Goal: Task Accomplishment & Management: Complete application form

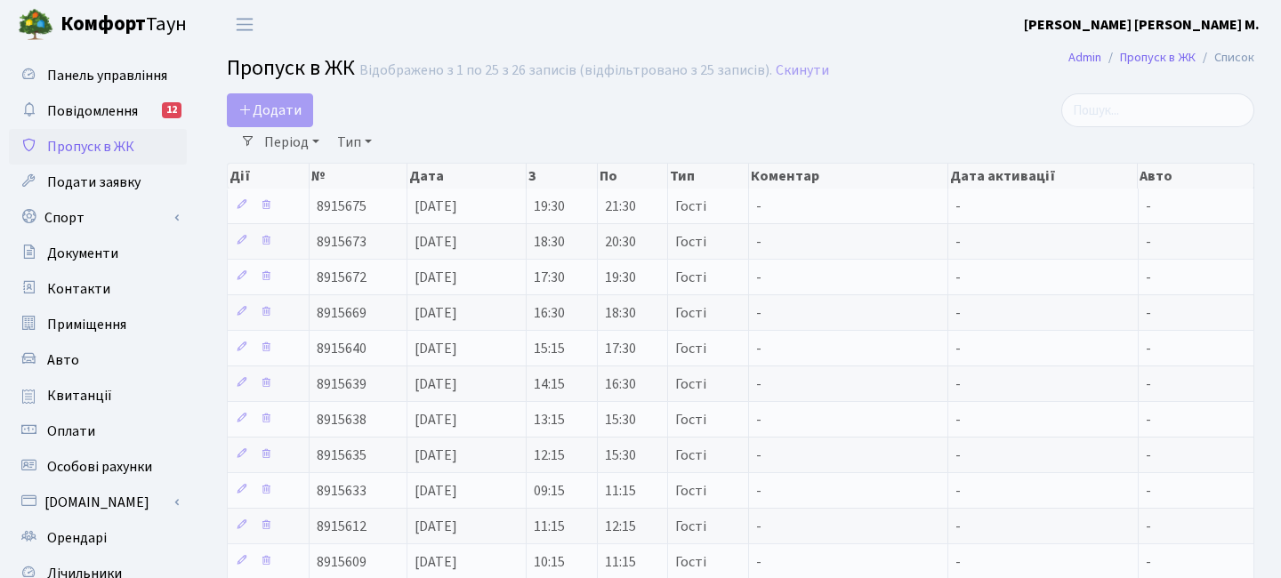
select select "25"
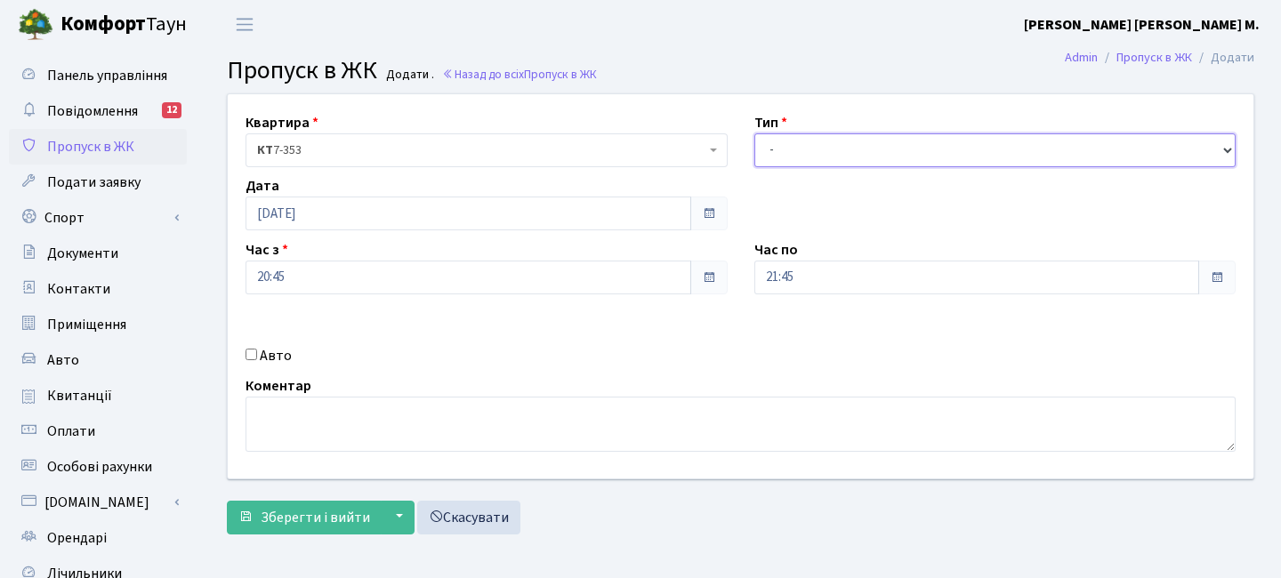
click at [808, 151] on select "- Доставка Таксі Гості Сервіс" at bounding box center [995, 150] width 482 height 34
select select "3"
click at [754, 133] on select "- Доставка Таксі Гості Сервіс" at bounding box center [995, 150] width 482 height 34
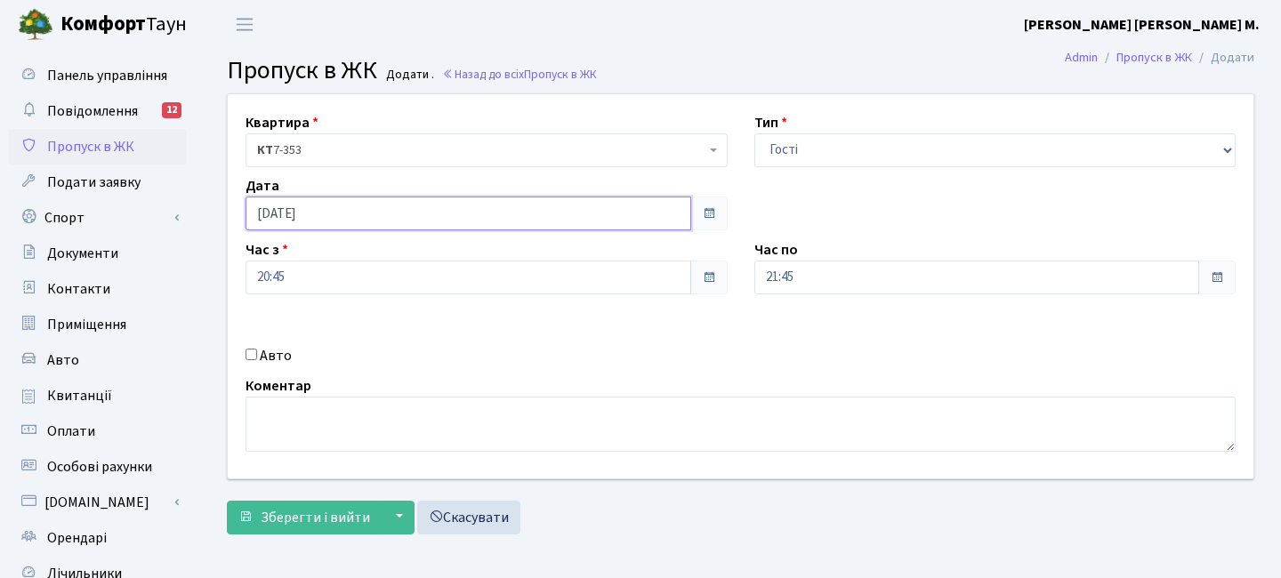
click at [287, 221] on input "[DATE]" at bounding box center [469, 214] width 446 height 34
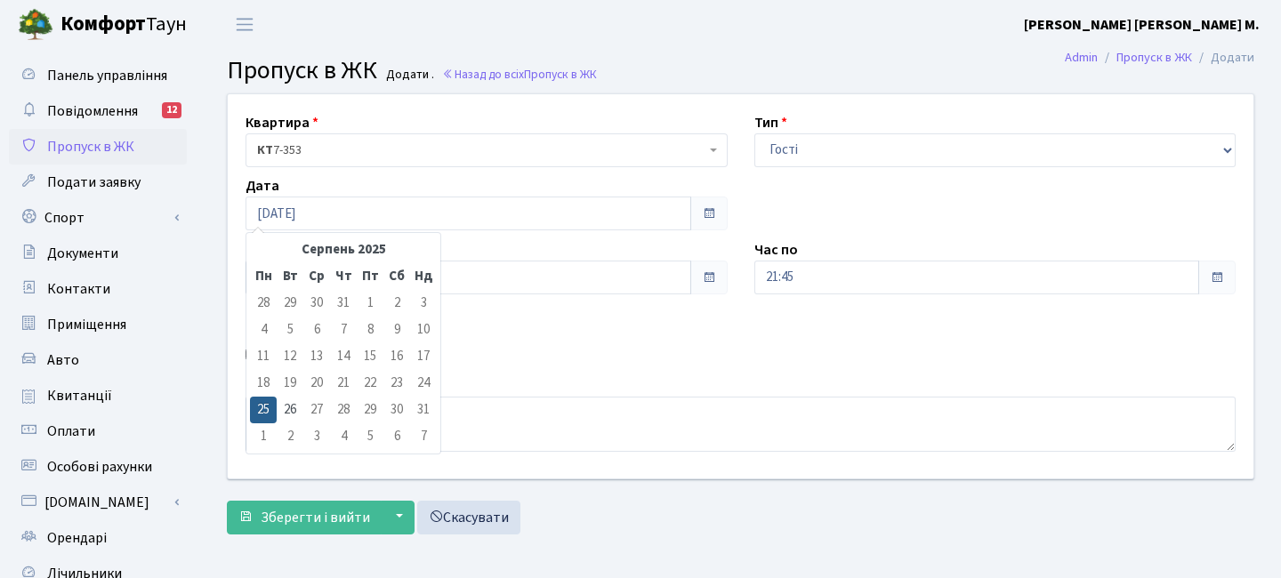
click at [293, 415] on td "26" at bounding box center [290, 410] width 27 height 27
type input "[DATE]"
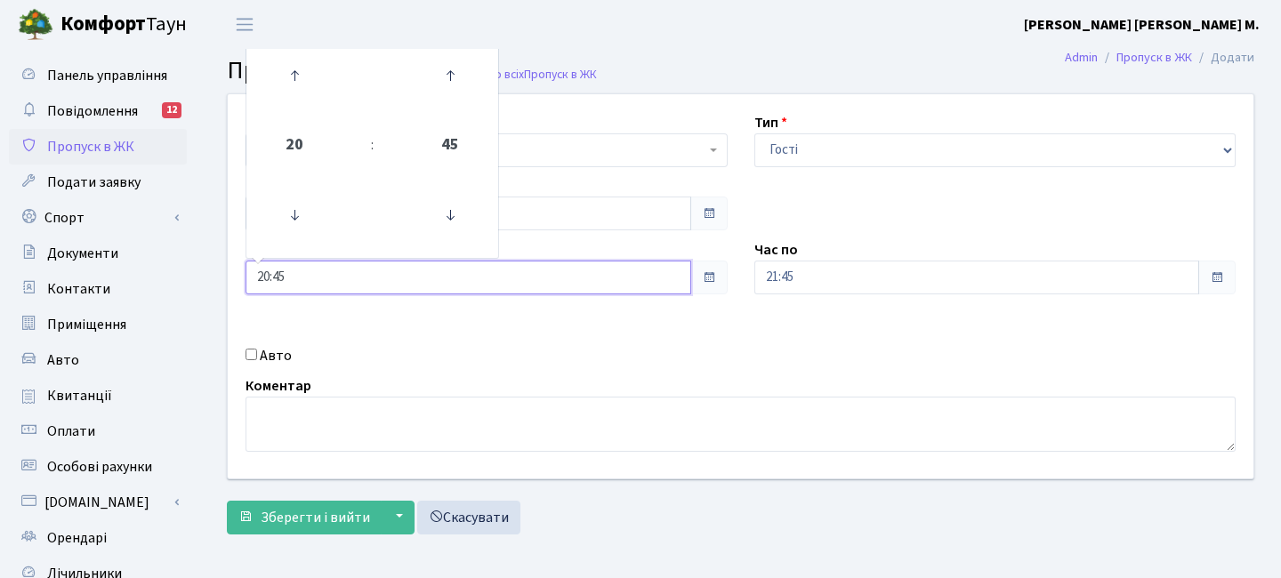
click at [304, 271] on input "20:45" at bounding box center [469, 278] width 446 height 34
drag, startPoint x: 447, startPoint y: 85, endPoint x: 394, endPoint y: 85, distance: 52.5
click at [444, 85] on icon at bounding box center [450, 76] width 48 height 48
click at [286, 76] on icon at bounding box center [294, 76] width 48 height 48
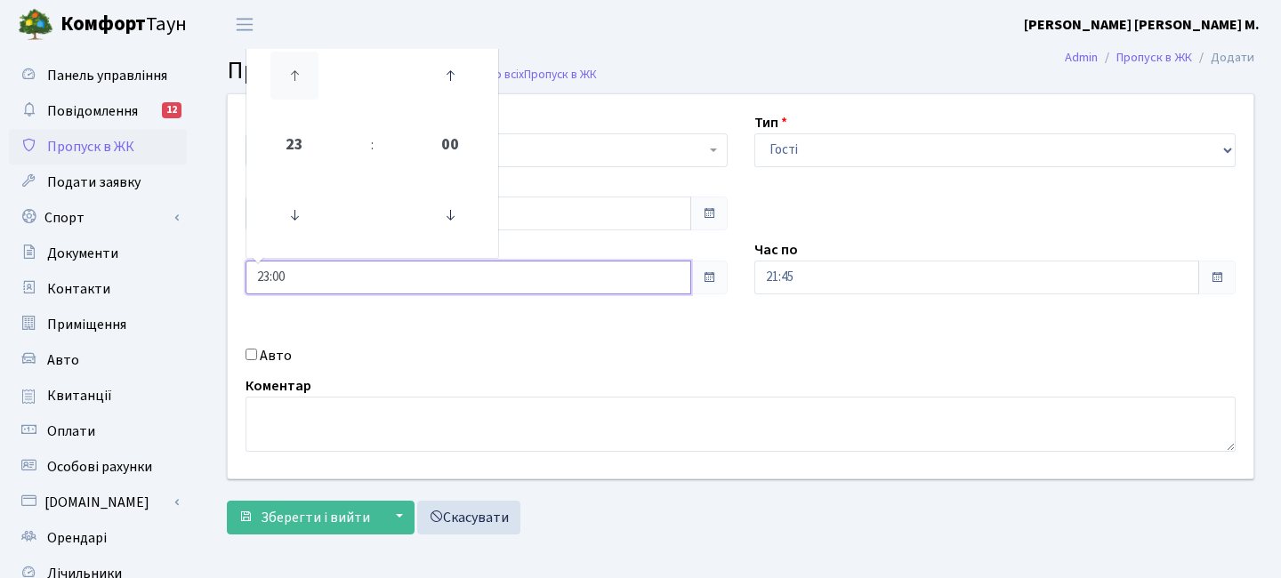
click at [286, 76] on icon at bounding box center [294, 76] width 48 height 48
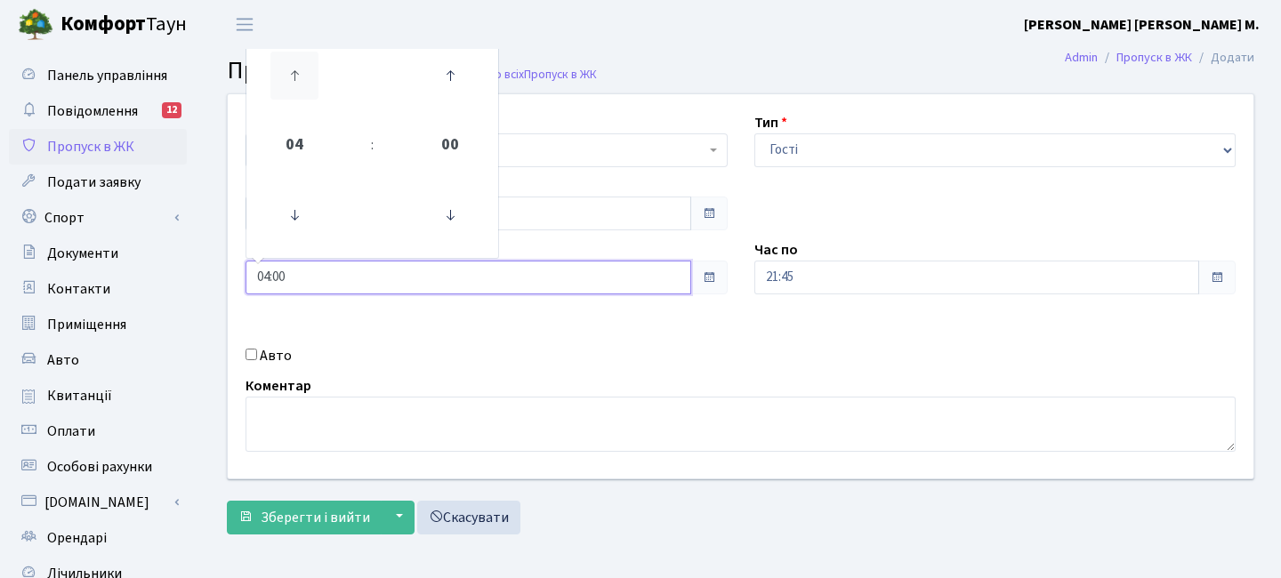
click at [286, 76] on icon at bounding box center [294, 76] width 48 height 48
click at [283, 77] on icon at bounding box center [294, 76] width 48 height 48
click at [271, 76] on icon at bounding box center [294, 76] width 48 height 48
click at [452, 84] on icon at bounding box center [450, 76] width 48 height 48
click at [453, 84] on icon at bounding box center [450, 76] width 48 height 48
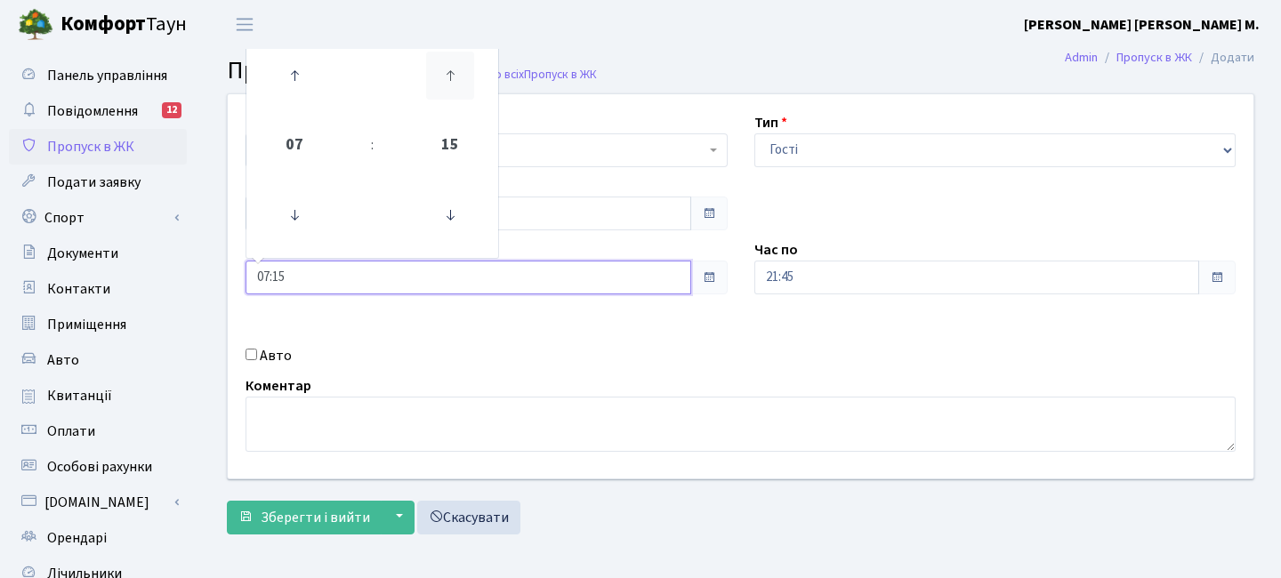
type input "07:30"
click at [846, 286] on input "21:45" at bounding box center [977, 278] width 446 height 34
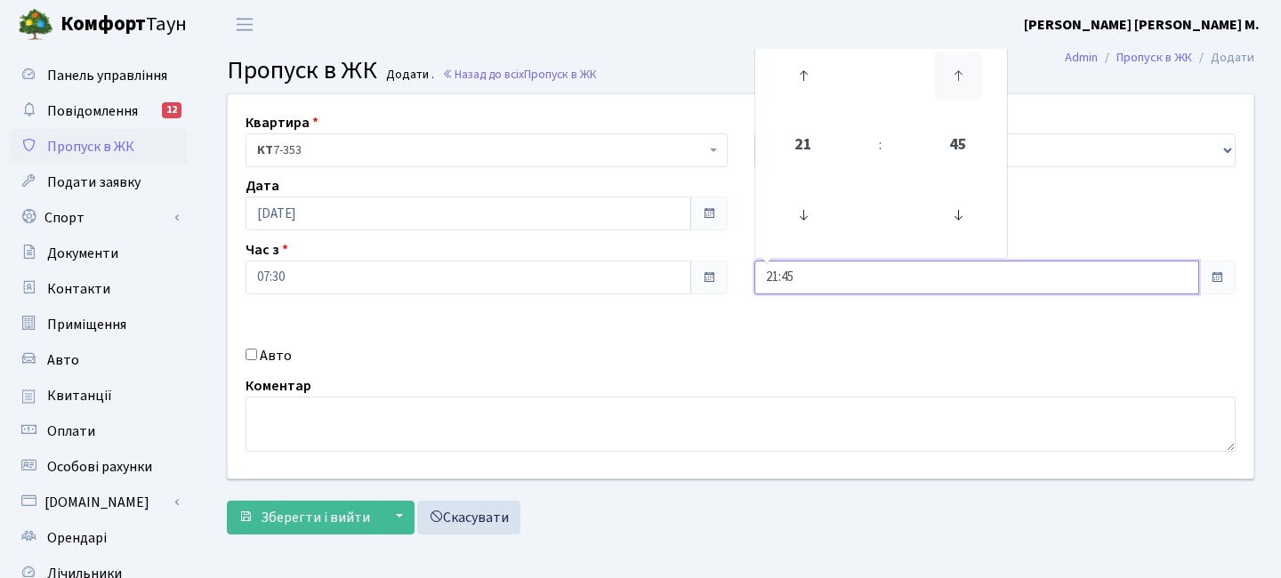
drag, startPoint x: 954, startPoint y: 73, endPoint x: 888, endPoint y: 81, distance: 66.3
click at [953, 73] on icon at bounding box center [958, 76] width 48 height 48
click at [804, 81] on icon at bounding box center [803, 76] width 48 height 48
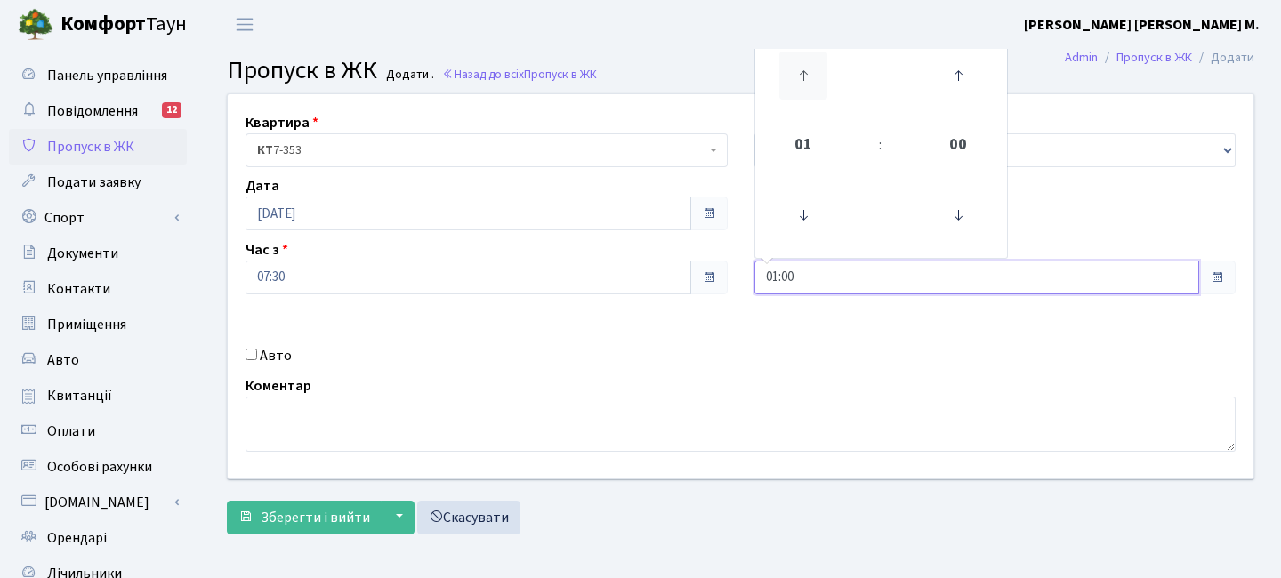
click at [804, 81] on icon at bounding box center [803, 76] width 48 height 48
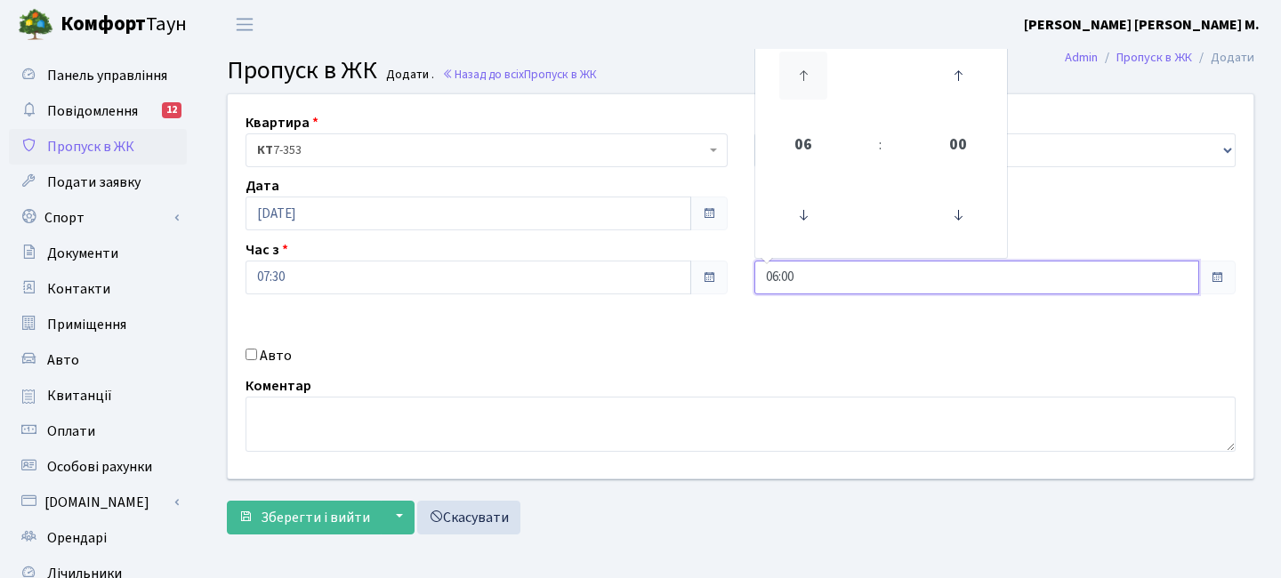
click at [804, 81] on icon at bounding box center [803, 76] width 48 height 48
click at [802, 219] on icon at bounding box center [803, 215] width 48 height 48
click at [802, 77] on icon at bounding box center [803, 76] width 48 height 48
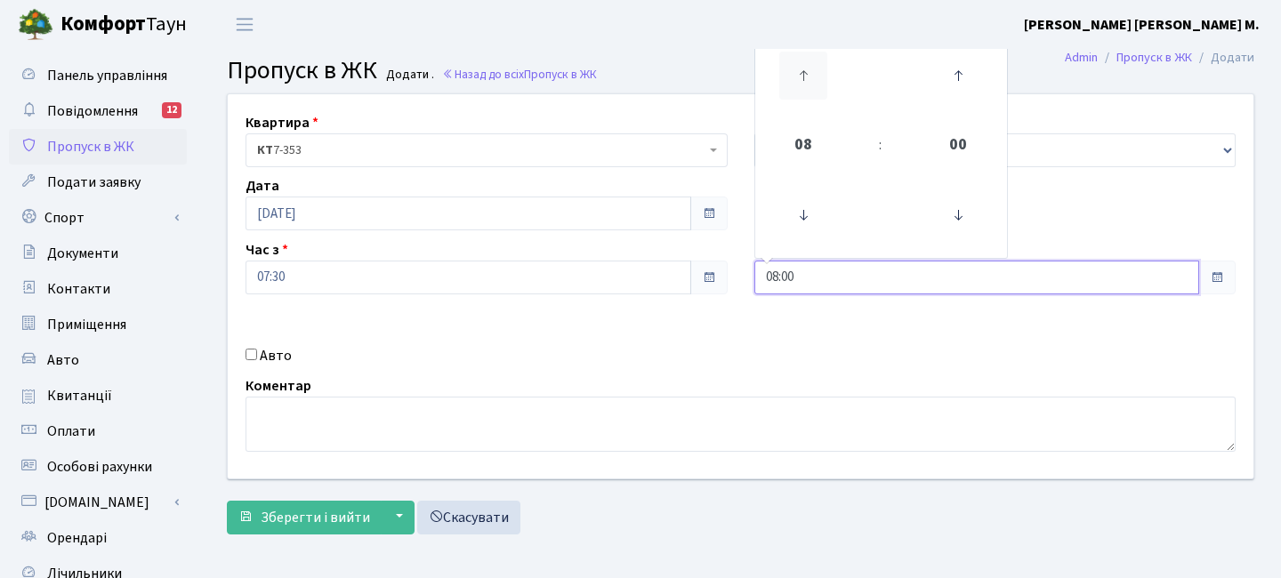
type input "09:00"
click at [320, 510] on span "Зберегти і вийти" at bounding box center [315, 518] width 109 height 20
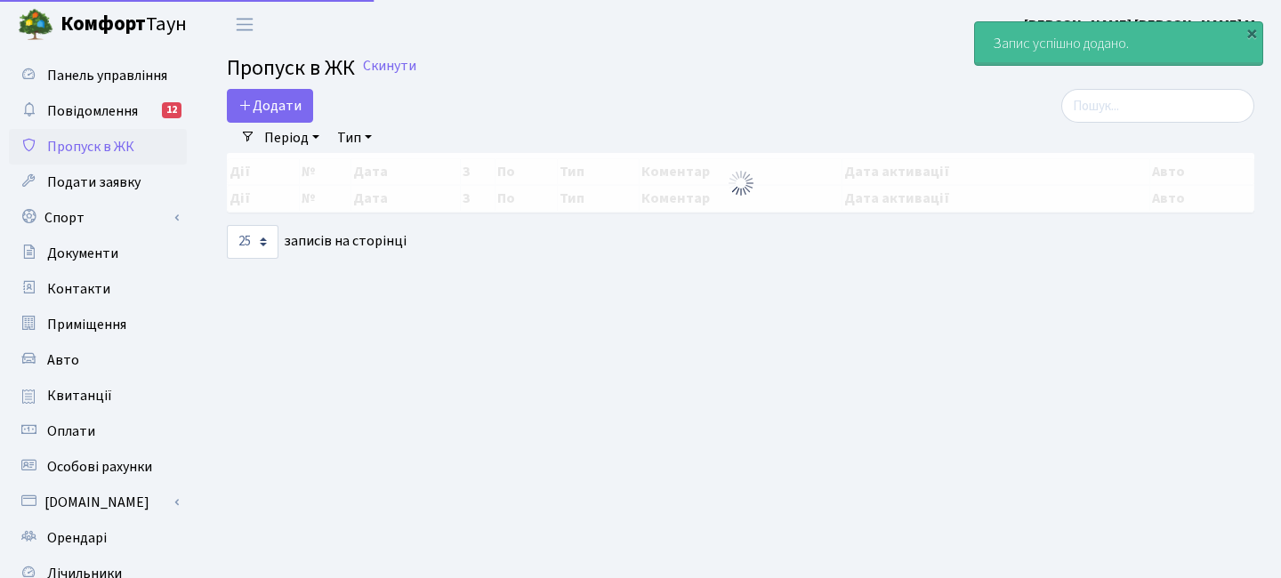
select select "25"
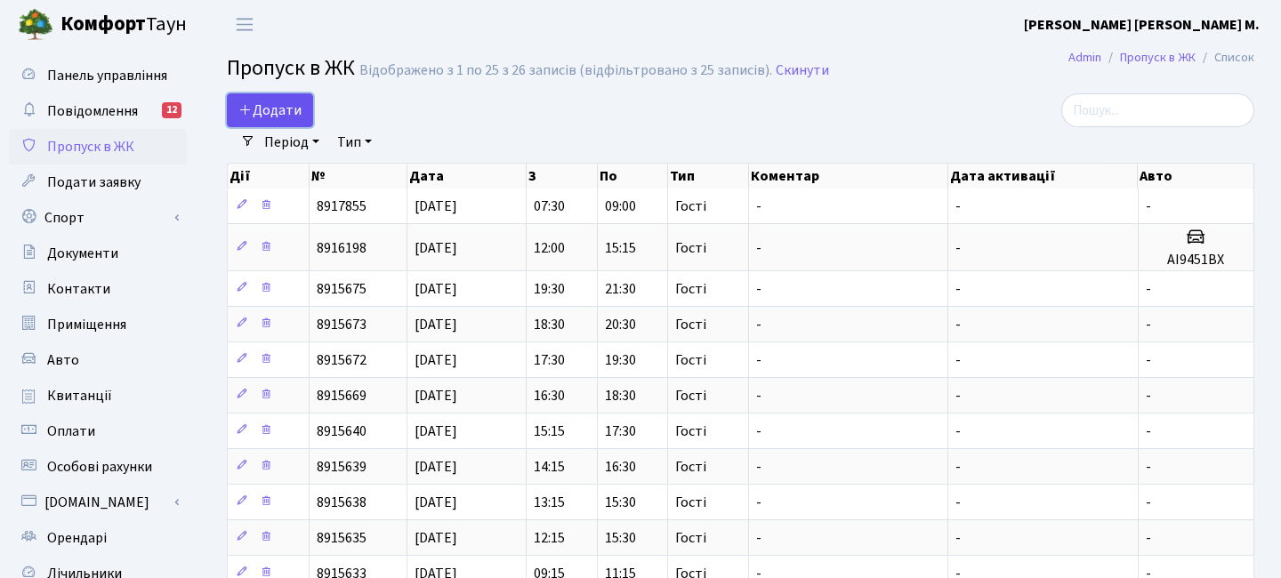
click at [308, 109] on link "Додати" at bounding box center [270, 110] width 86 height 34
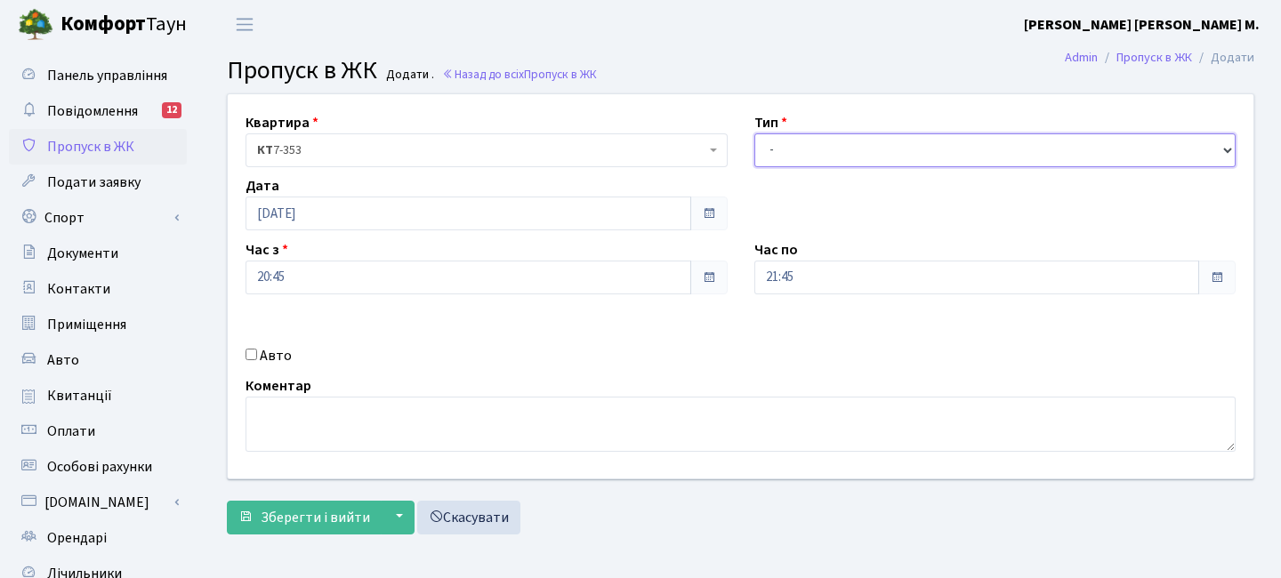
click at [820, 151] on select "- Доставка Таксі Гості Сервіс" at bounding box center [995, 150] width 482 height 34
select select "3"
click at [754, 133] on select "- Доставка Таксі Гості Сервіс" at bounding box center [995, 150] width 482 height 34
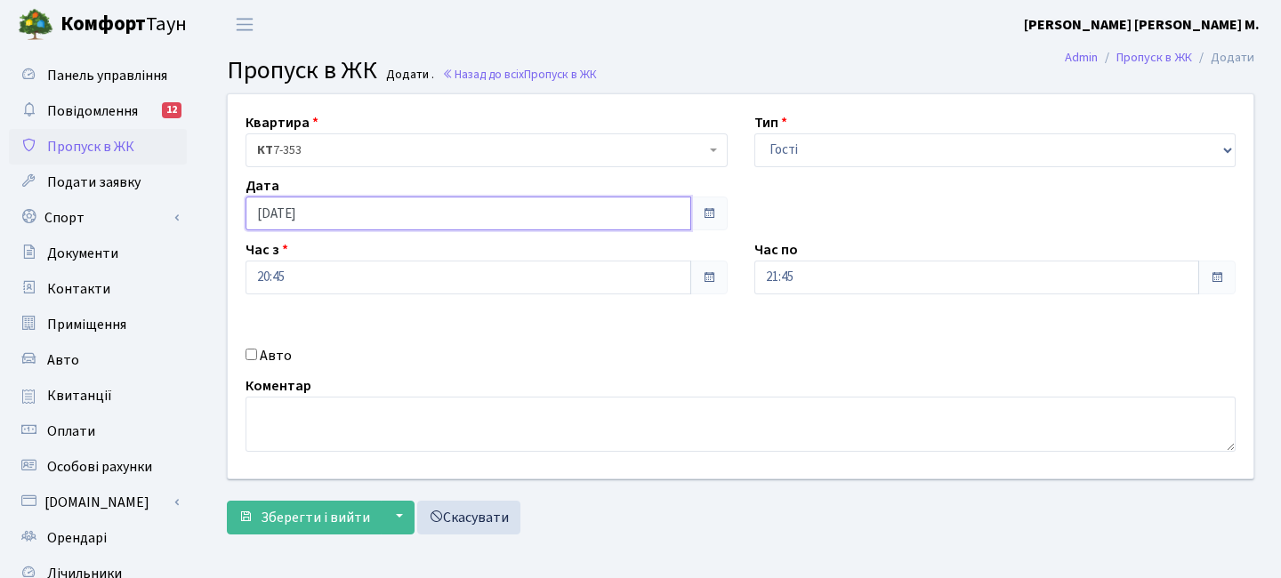
click at [353, 207] on input "[DATE]" at bounding box center [469, 214] width 446 height 34
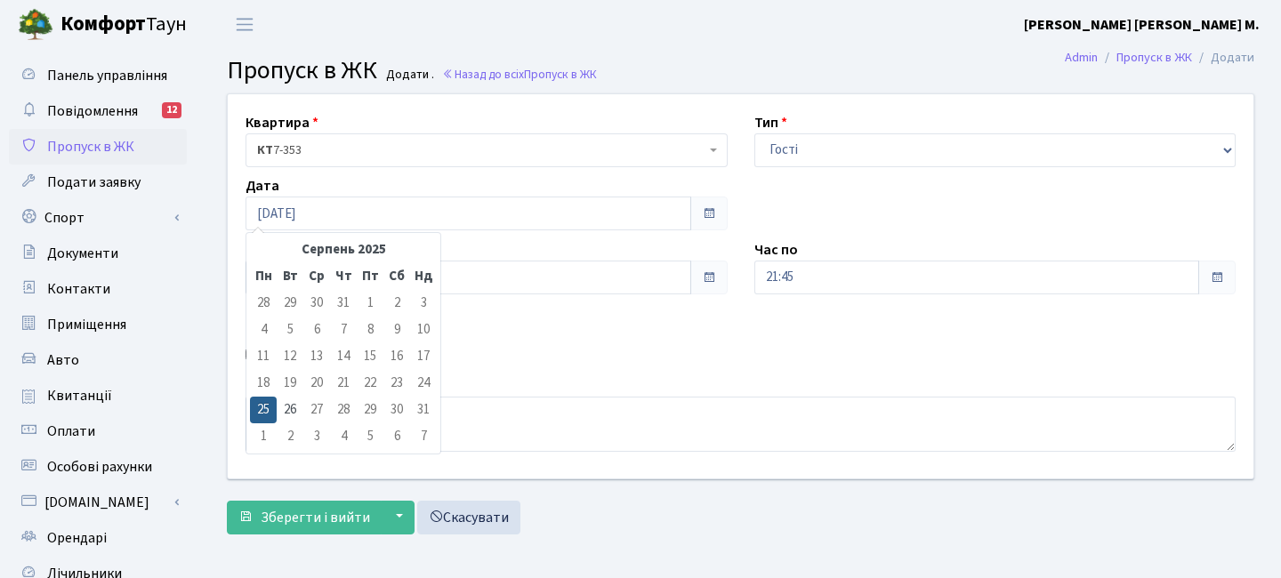
drag, startPoint x: 284, startPoint y: 412, endPoint x: 315, endPoint y: 260, distance: 155.3
click at [284, 412] on td "26" at bounding box center [290, 410] width 27 height 27
type input "[DATE]"
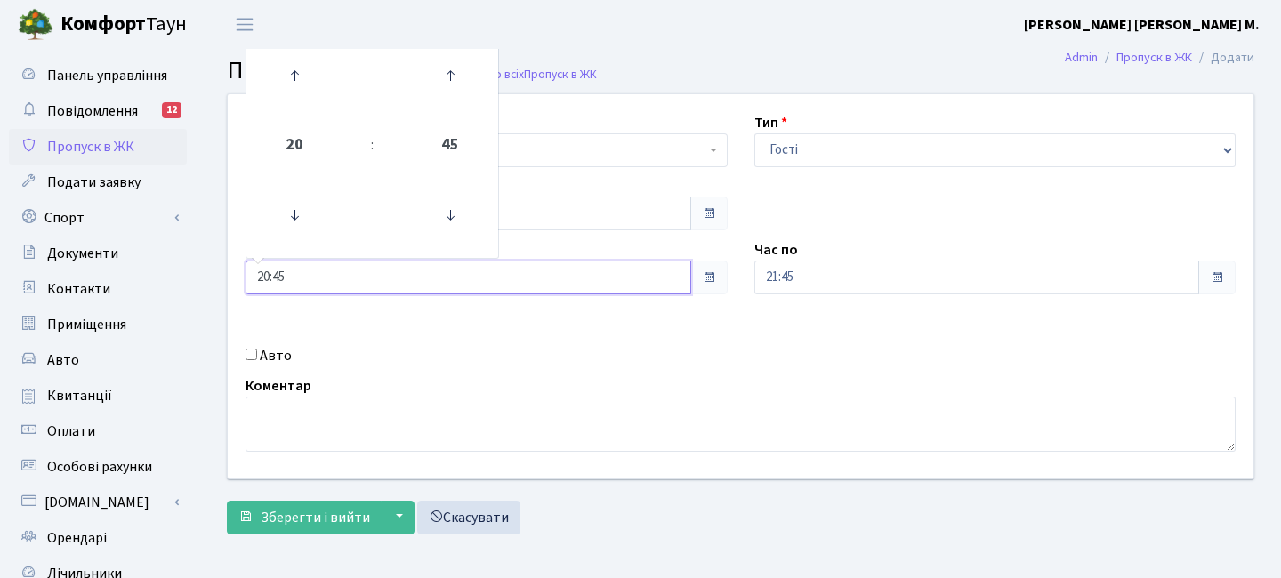
click at [307, 265] on input "20:45" at bounding box center [469, 278] width 446 height 34
drag, startPoint x: 441, startPoint y: 54, endPoint x: 366, endPoint y: 83, distance: 80.0
click at [441, 55] on icon at bounding box center [450, 76] width 48 height 48
drag, startPoint x: 330, startPoint y: 81, endPoint x: 318, endPoint y: 81, distance: 11.6
click at [326, 81] on td at bounding box center [295, 75] width 90 height 77
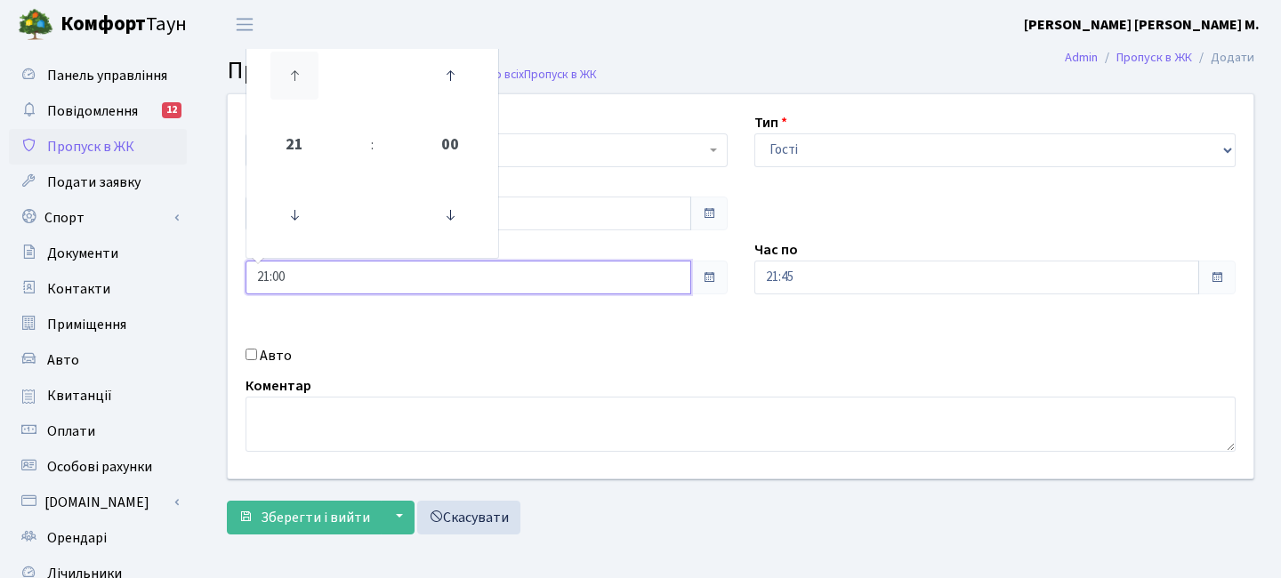
click at [313, 81] on icon at bounding box center [294, 76] width 48 height 48
click at [310, 80] on icon at bounding box center [294, 76] width 48 height 48
click at [309, 78] on icon at bounding box center [294, 76] width 48 height 48
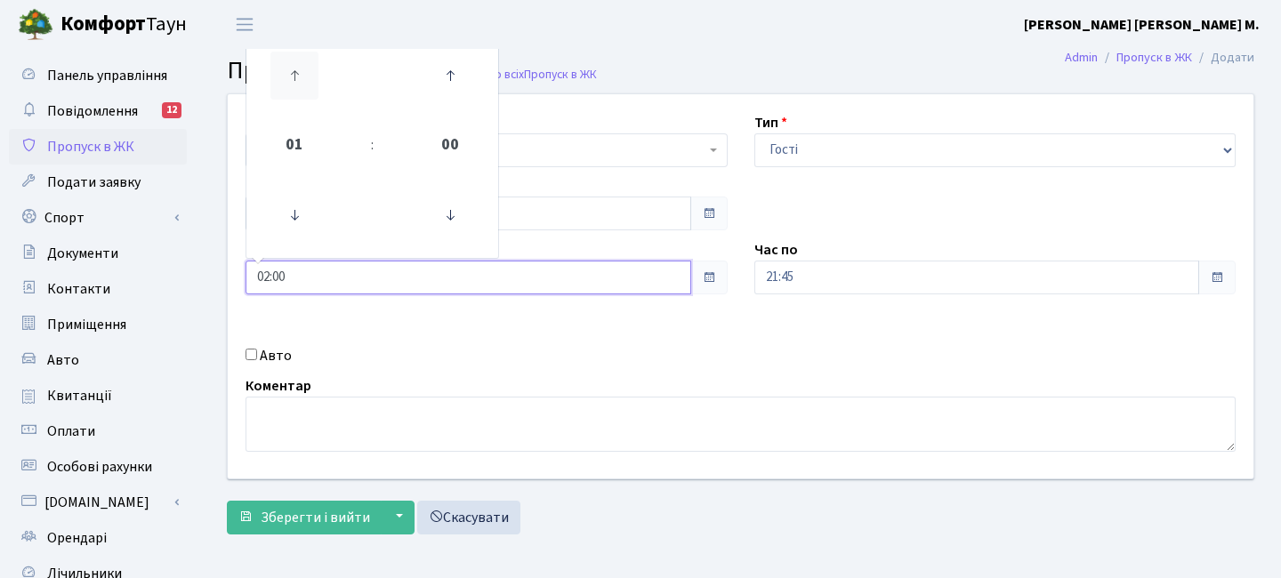
click at [308, 77] on icon at bounding box center [294, 76] width 48 height 48
click at [304, 76] on icon at bounding box center [294, 76] width 48 height 48
click at [304, 77] on icon at bounding box center [294, 76] width 48 height 48
click at [305, 76] on icon at bounding box center [294, 76] width 48 height 48
click at [306, 76] on icon at bounding box center [294, 76] width 48 height 48
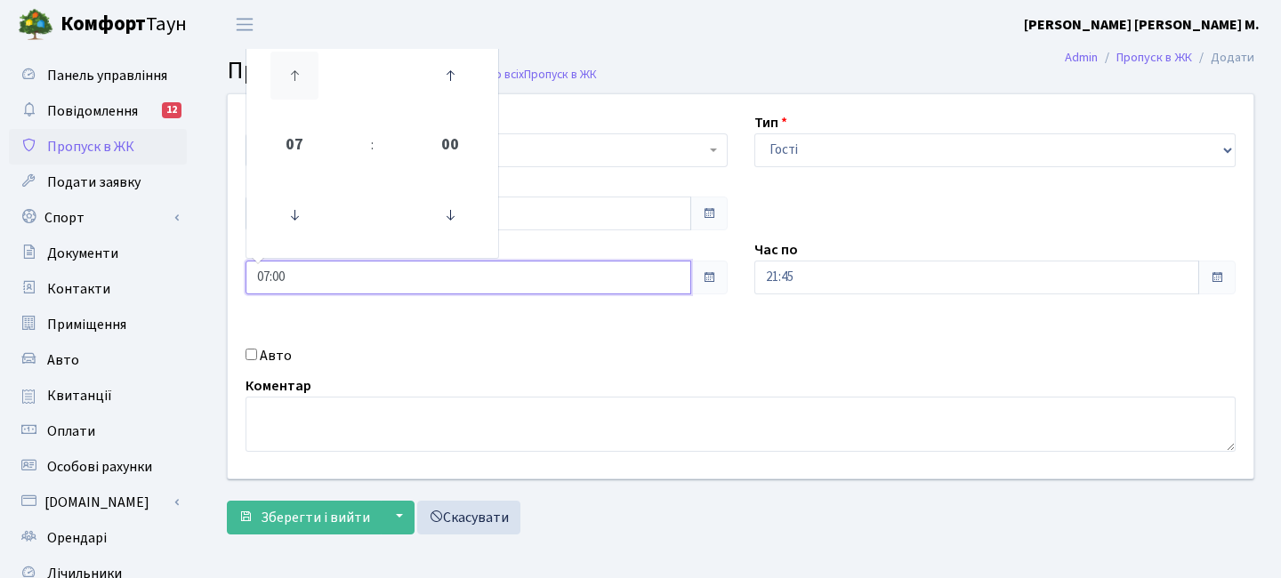
click at [306, 76] on icon at bounding box center [294, 76] width 48 height 48
click at [290, 226] on icon at bounding box center [294, 215] width 48 height 48
click at [463, 67] on icon at bounding box center [450, 76] width 48 height 48
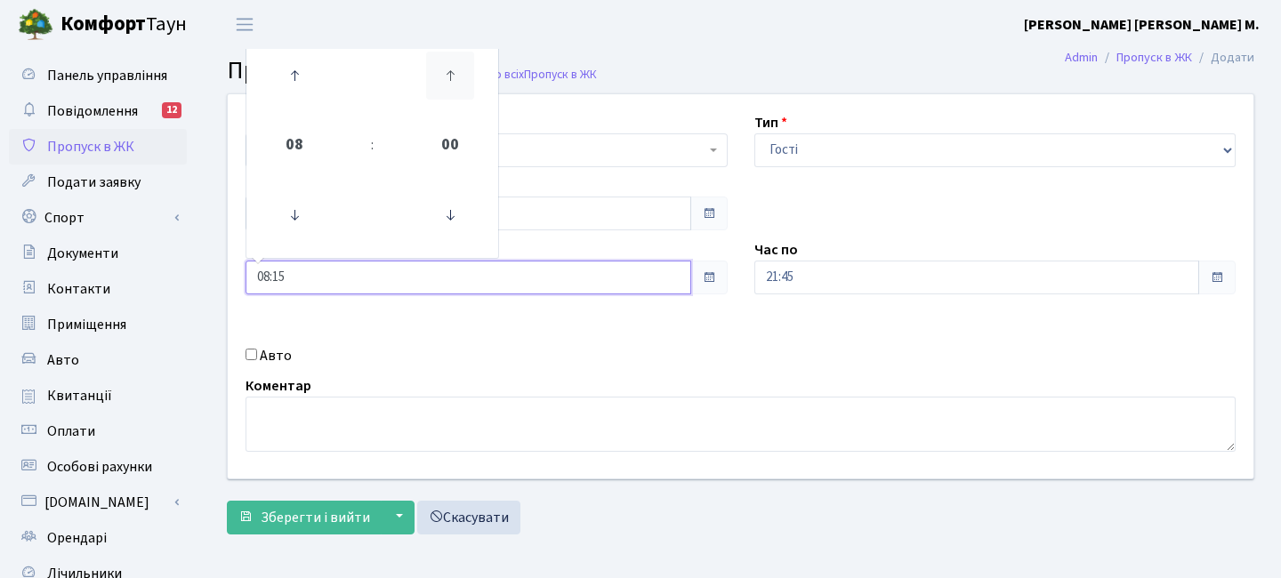
type input "08:30"
click at [858, 271] on input "21:45" at bounding box center [977, 278] width 446 height 34
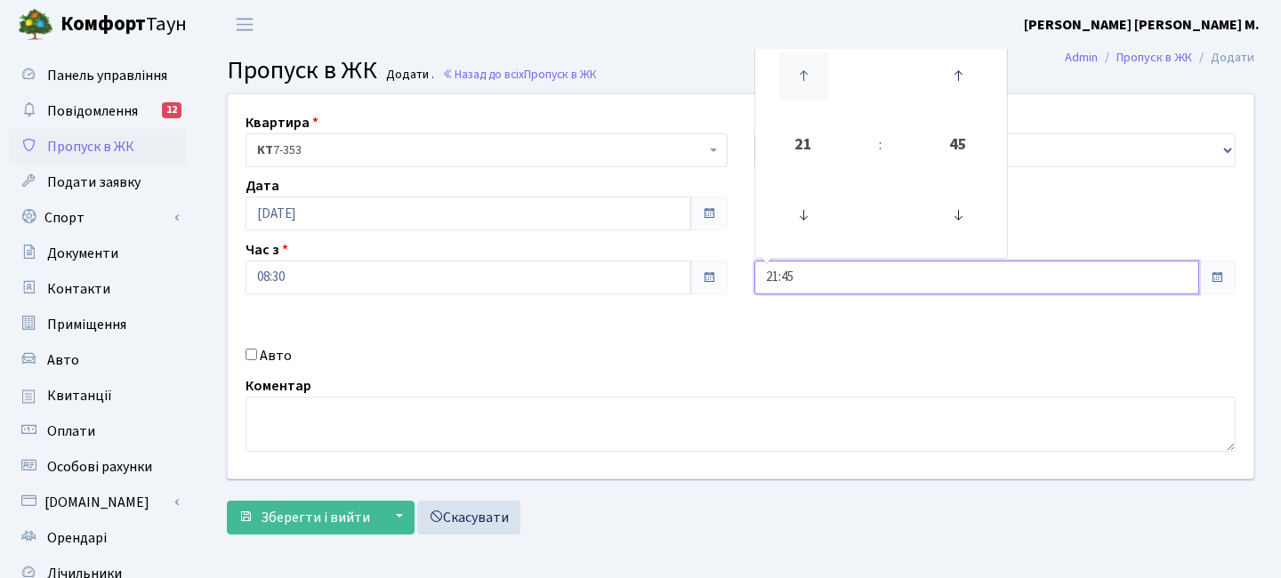
click at [814, 71] on icon at bounding box center [803, 76] width 48 height 48
click at [962, 80] on icon at bounding box center [958, 76] width 48 height 48
click at [797, 85] on icon at bounding box center [803, 76] width 48 height 48
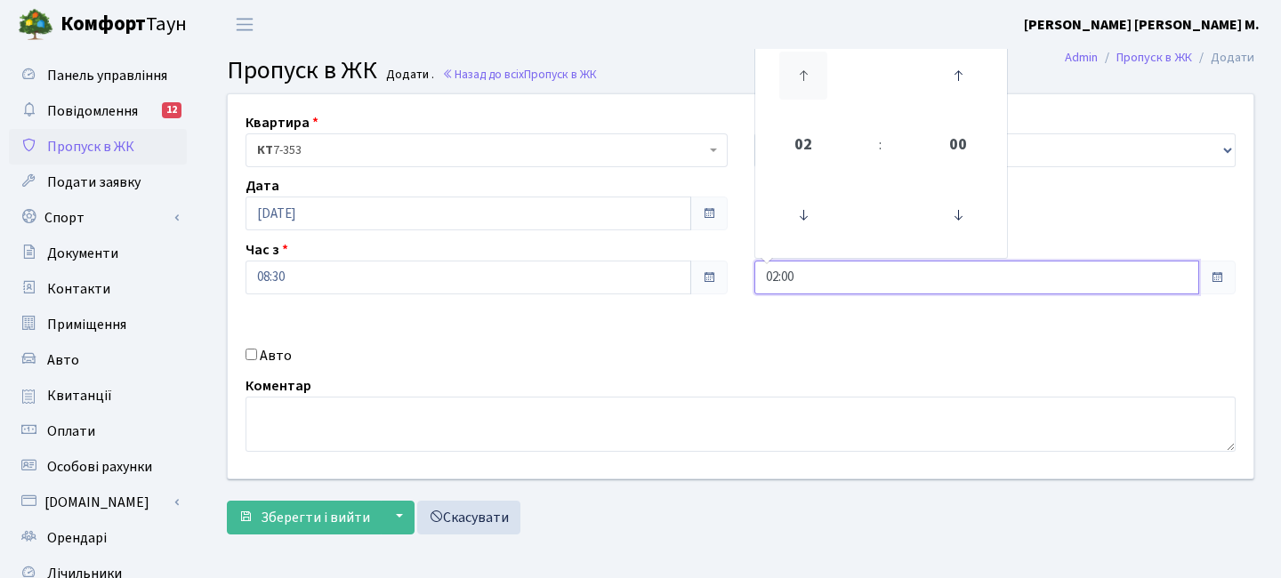
click at [797, 85] on icon at bounding box center [803, 76] width 48 height 48
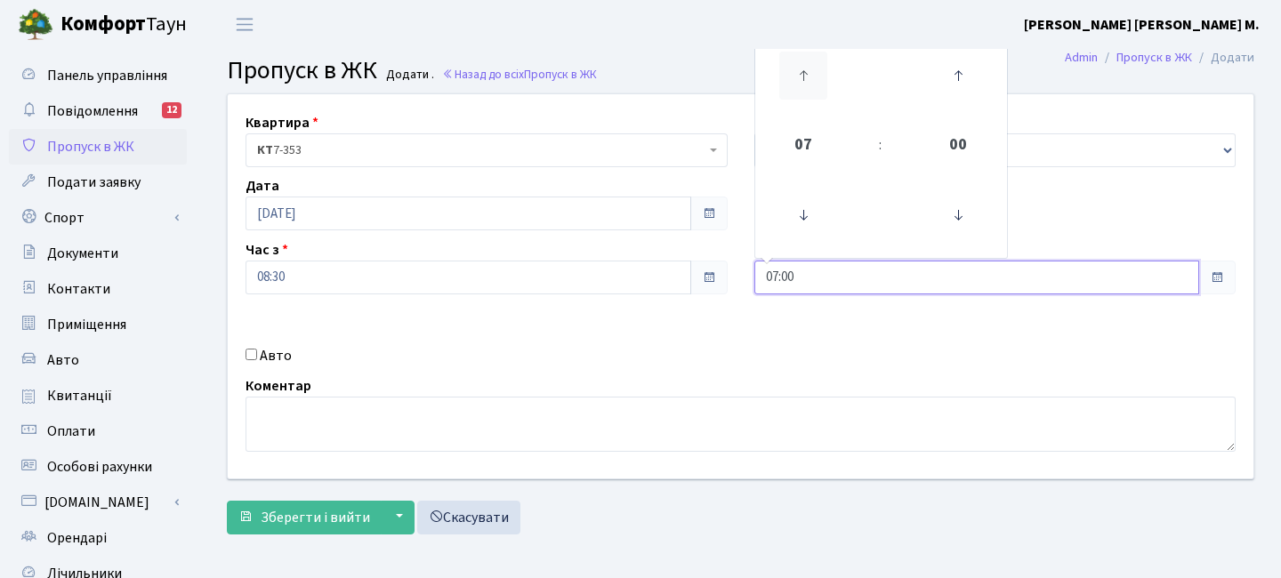
click at [797, 85] on icon at bounding box center [803, 76] width 48 height 48
type input "10:00"
click at [314, 521] on span "Зберегти і вийти" at bounding box center [315, 518] width 109 height 20
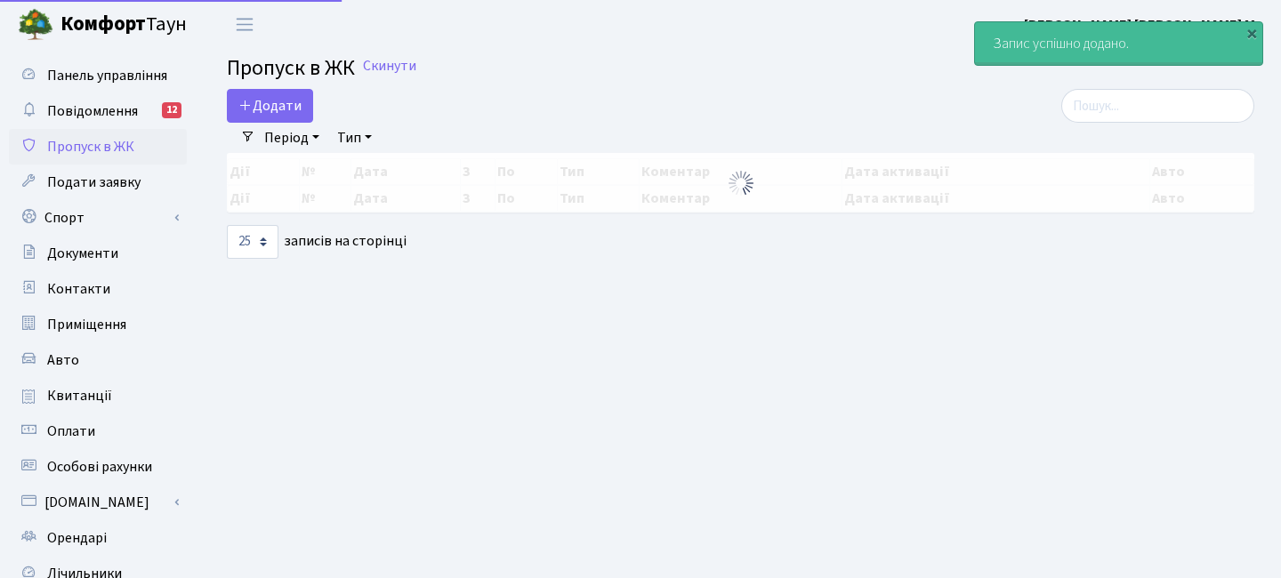
select select "25"
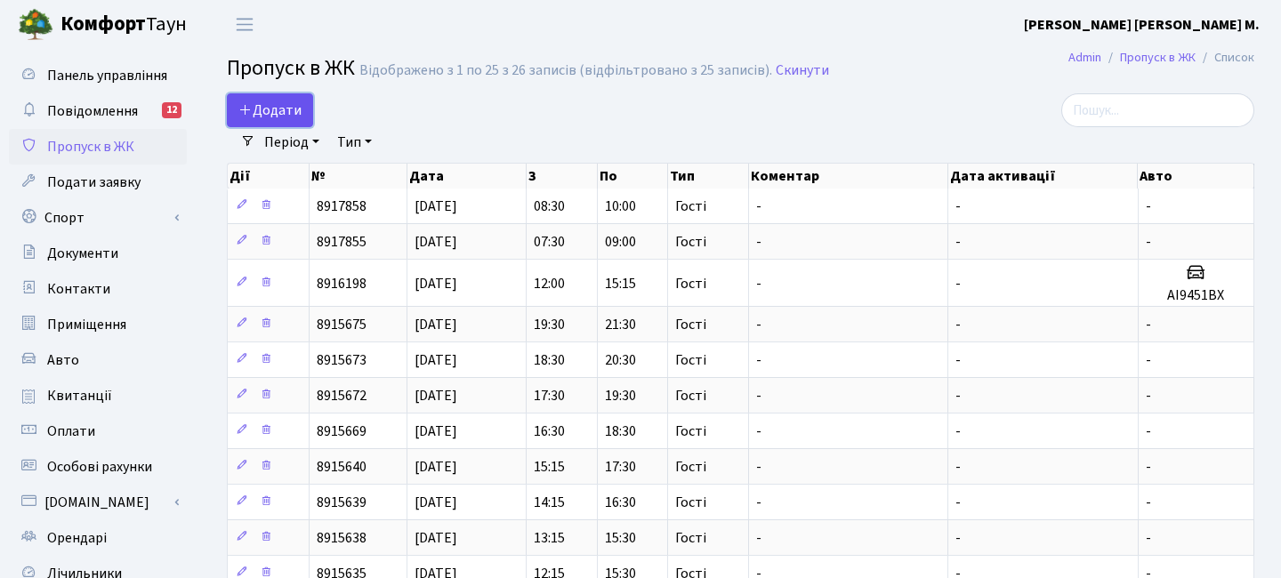
click at [305, 123] on link "Додати" at bounding box center [270, 110] width 86 height 34
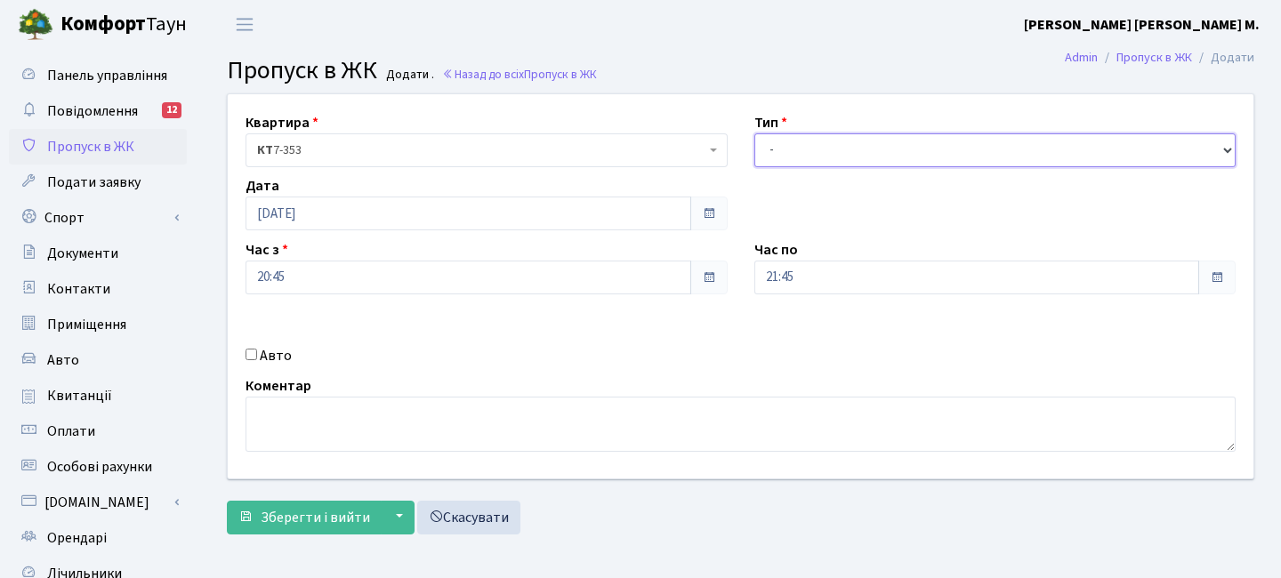
click at [817, 148] on select "- Доставка Таксі Гості Сервіс" at bounding box center [995, 150] width 482 height 34
select select "3"
click at [754, 133] on select "- Доставка Таксі Гості Сервіс" at bounding box center [995, 150] width 482 height 34
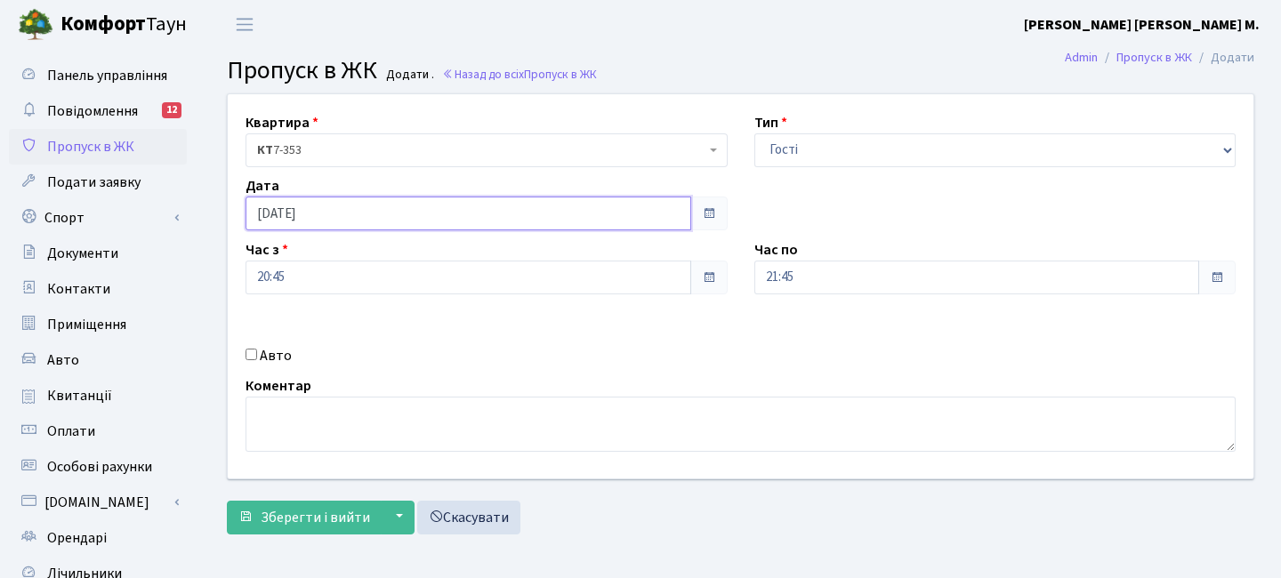
click at [336, 206] on input "[DATE]" at bounding box center [469, 214] width 446 height 34
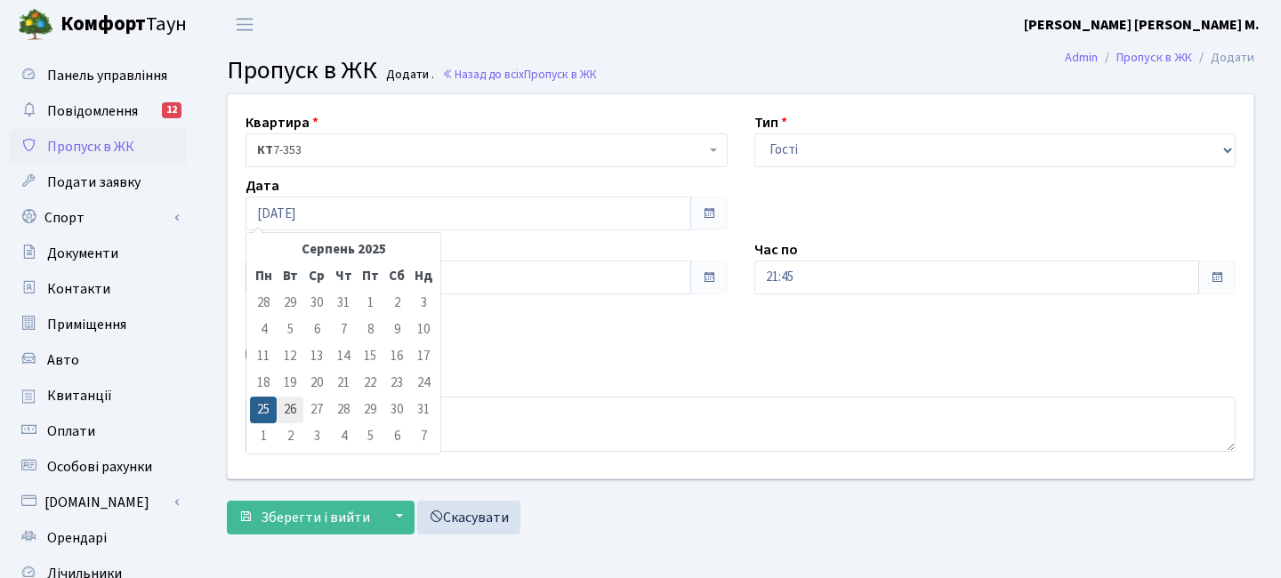
click at [294, 418] on td "26" at bounding box center [290, 410] width 27 height 27
type input "[DATE]"
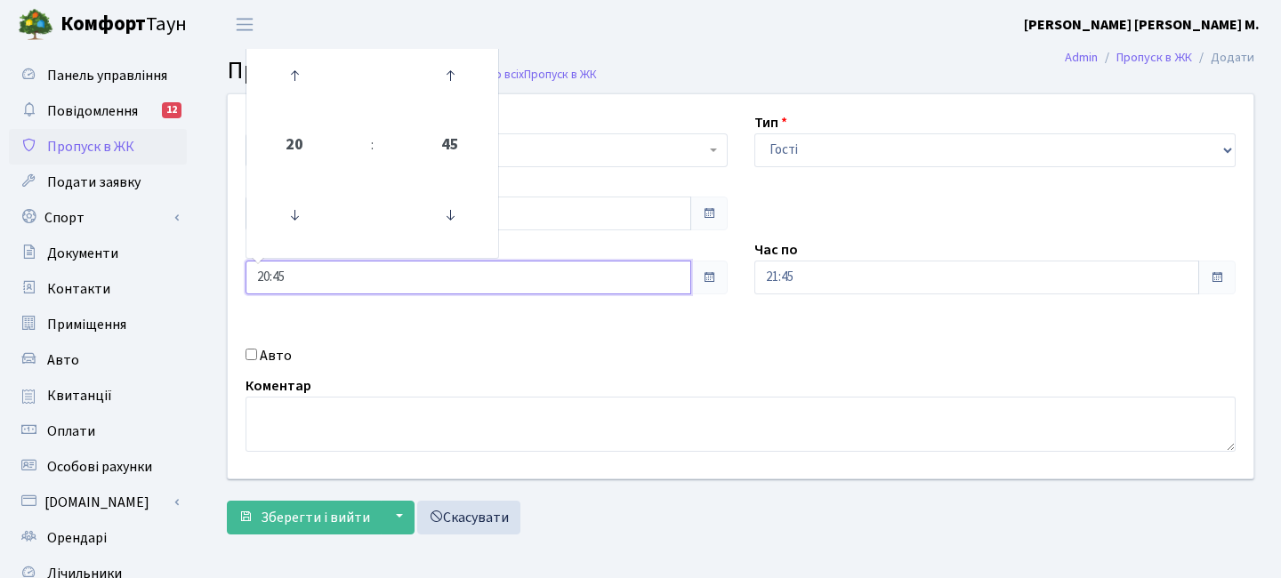
click at [310, 281] on input "20:45" at bounding box center [469, 278] width 446 height 34
click at [447, 76] on icon at bounding box center [450, 76] width 48 height 48
click at [309, 75] on icon at bounding box center [294, 76] width 48 height 48
click at [307, 76] on icon at bounding box center [294, 76] width 48 height 48
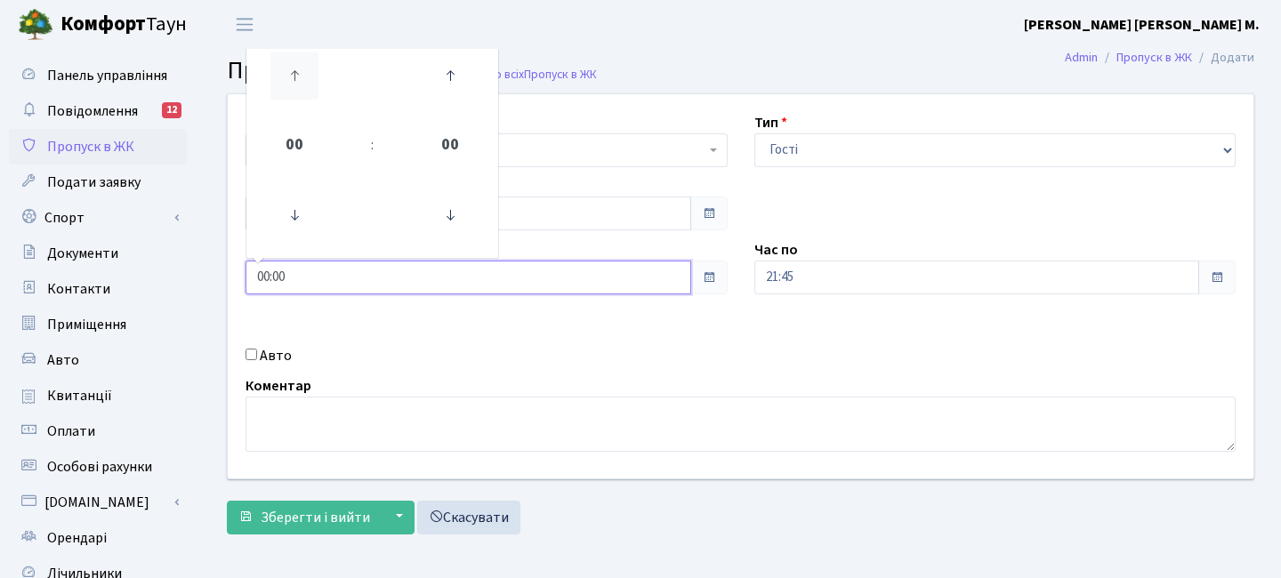
click at [307, 76] on icon at bounding box center [294, 76] width 48 height 48
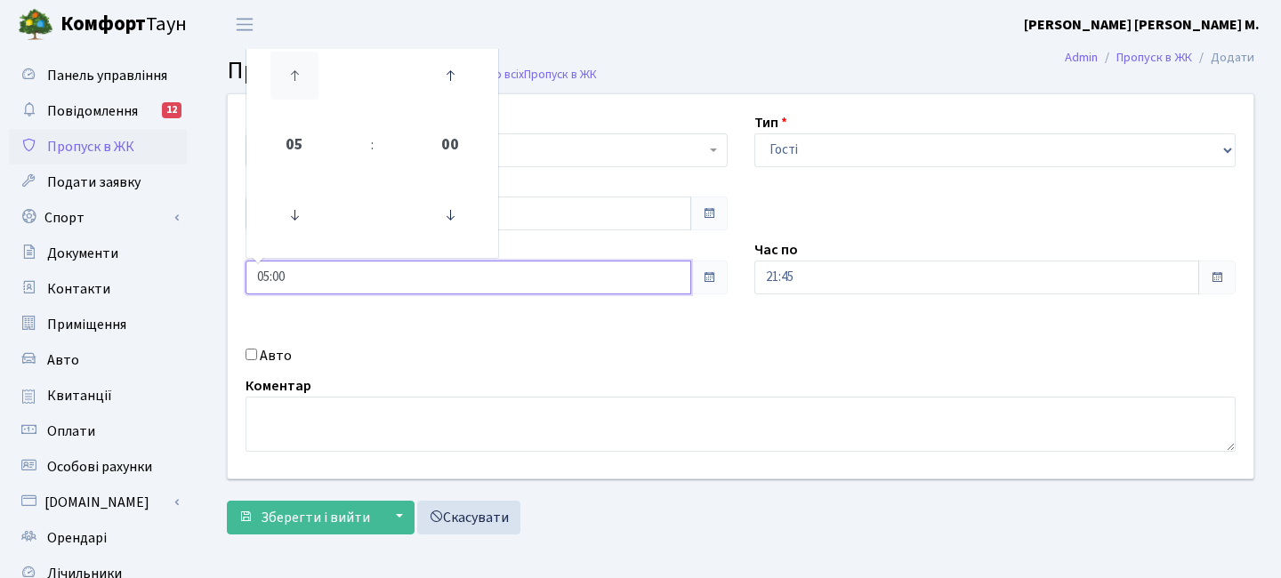
click at [307, 76] on icon at bounding box center [294, 76] width 48 height 48
click at [307, 75] on icon at bounding box center [294, 76] width 48 height 48
click at [309, 74] on icon at bounding box center [294, 76] width 48 height 48
type input "09:00"
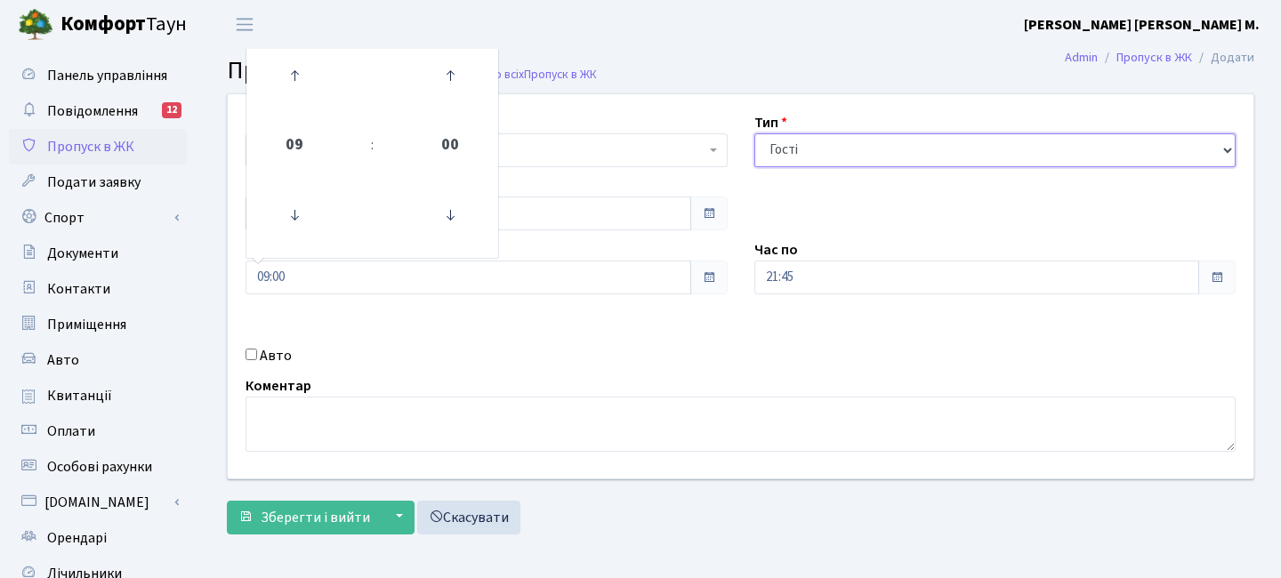
click at [857, 149] on select "- Доставка Таксі Гості Сервіс" at bounding box center [995, 150] width 482 height 34
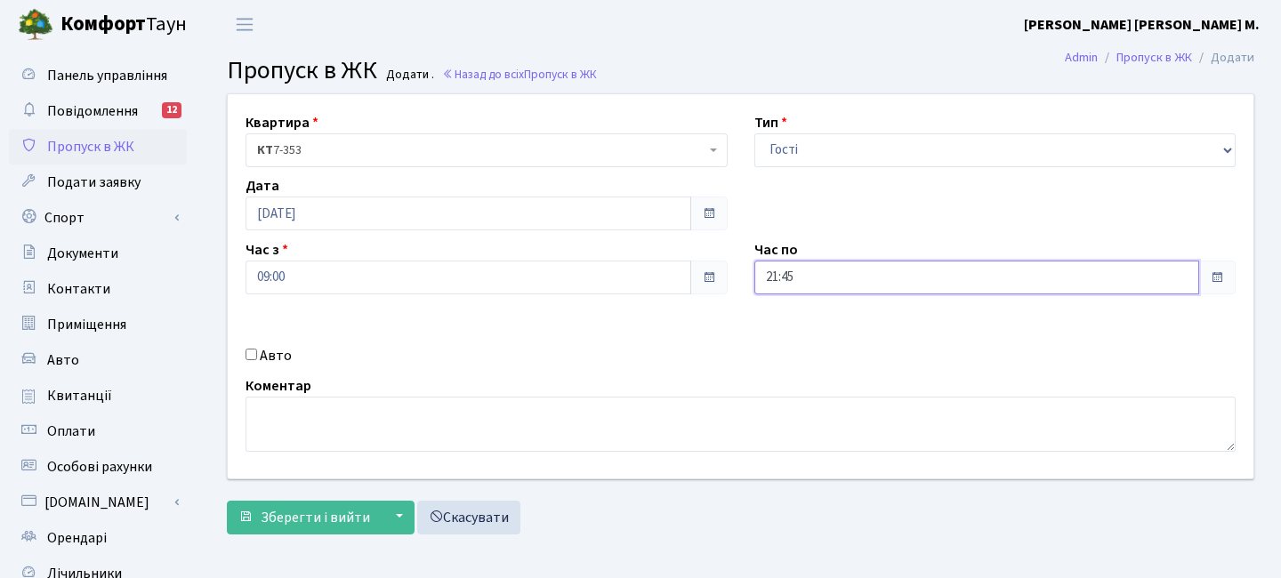
click at [862, 269] on div "21:45" at bounding box center [995, 278] width 482 height 34
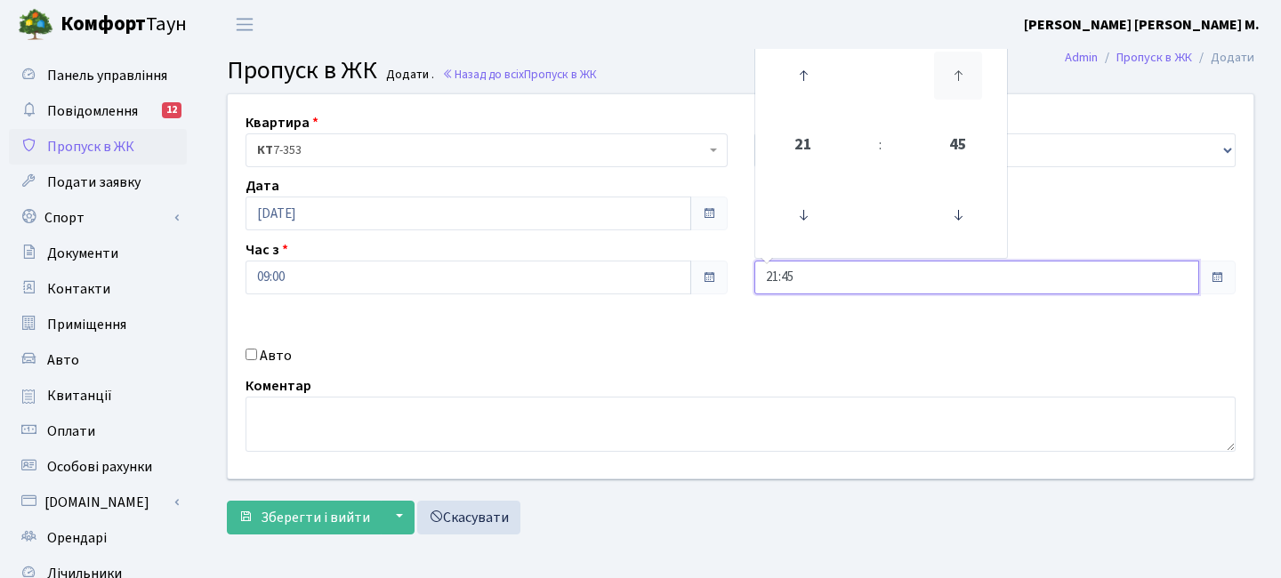
click at [967, 93] on icon at bounding box center [958, 76] width 48 height 48
click at [791, 80] on icon at bounding box center [803, 76] width 48 height 48
click at [795, 80] on icon at bounding box center [803, 76] width 48 height 48
click at [795, 79] on icon at bounding box center [803, 76] width 48 height 48
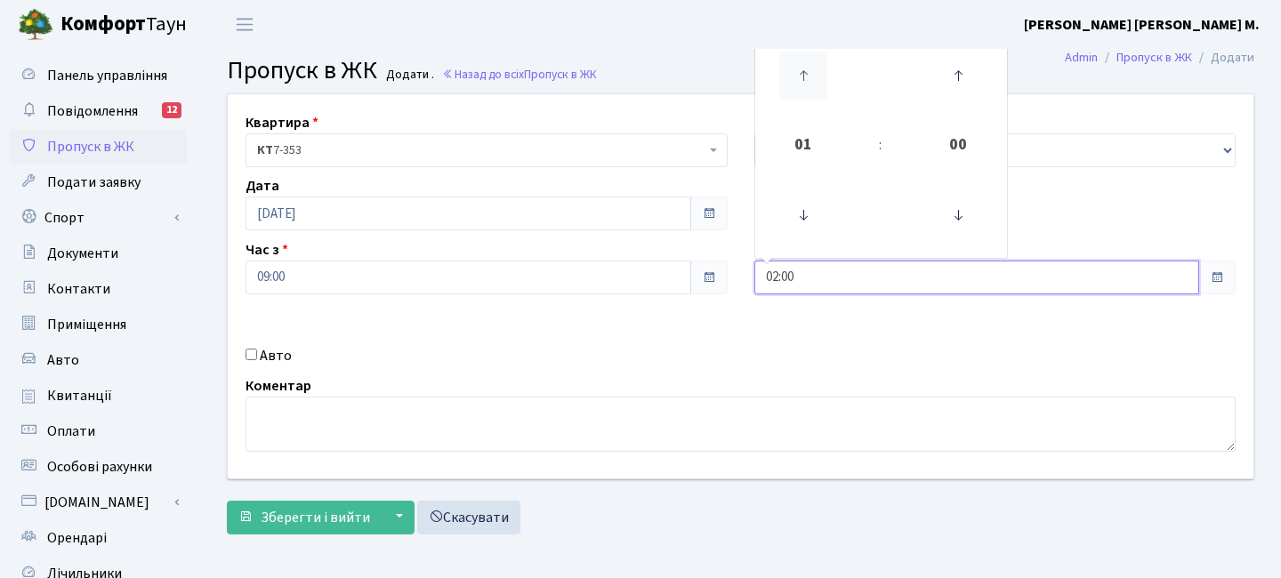
click at [795, 80] on icon at bounding box center [803, 76] width 48 height 48
click at [796, 79] on icon at bounding box center [803, 76] width 48 height 48
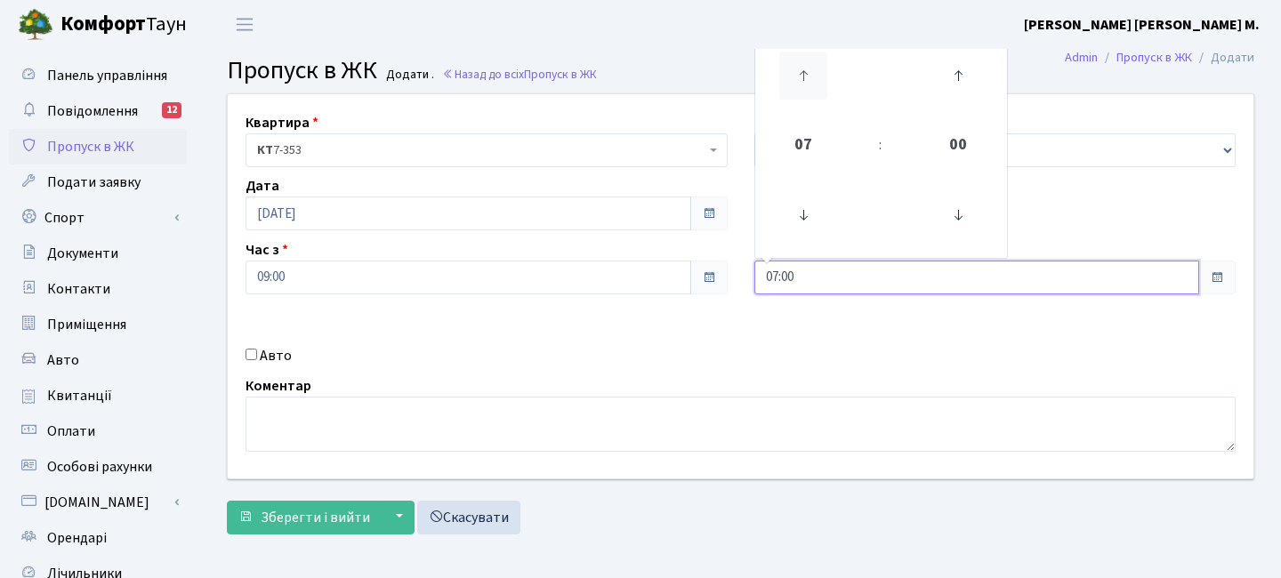
click at [796, 79] on icon at bounding box center [803, 76] width 48 height 48
click at [798, 79] on icon at bounding box center [803, 76] width 48 height 48
type input "11:00"
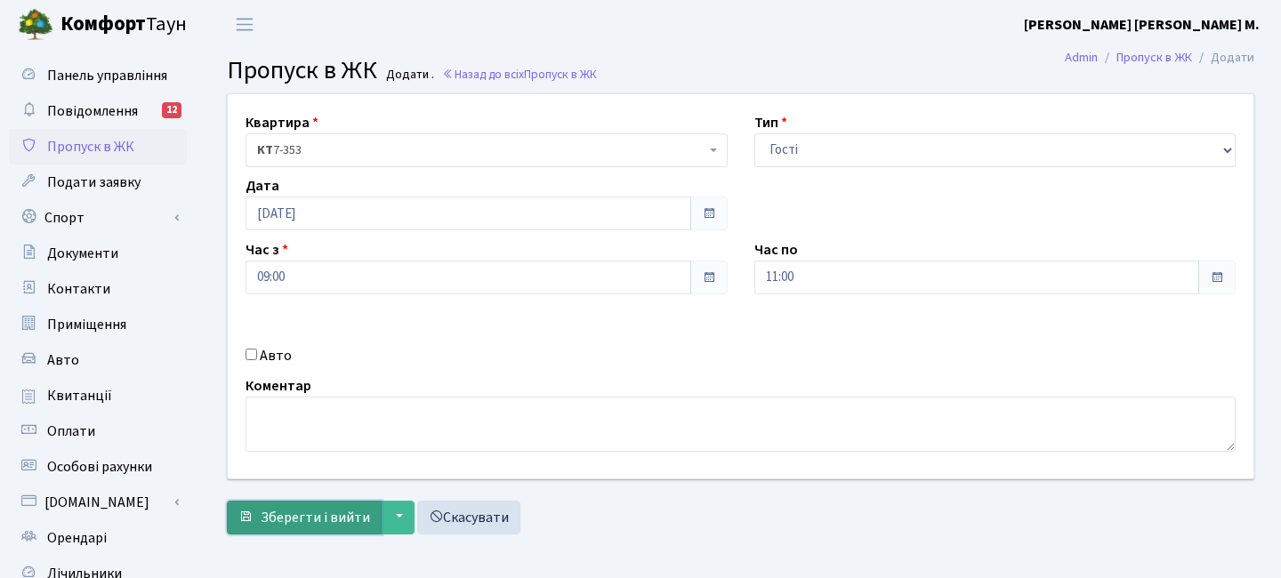
click at [344, 512] on span "Зберегти і вийти" at bounding box center [315, 518] width 109 height 20
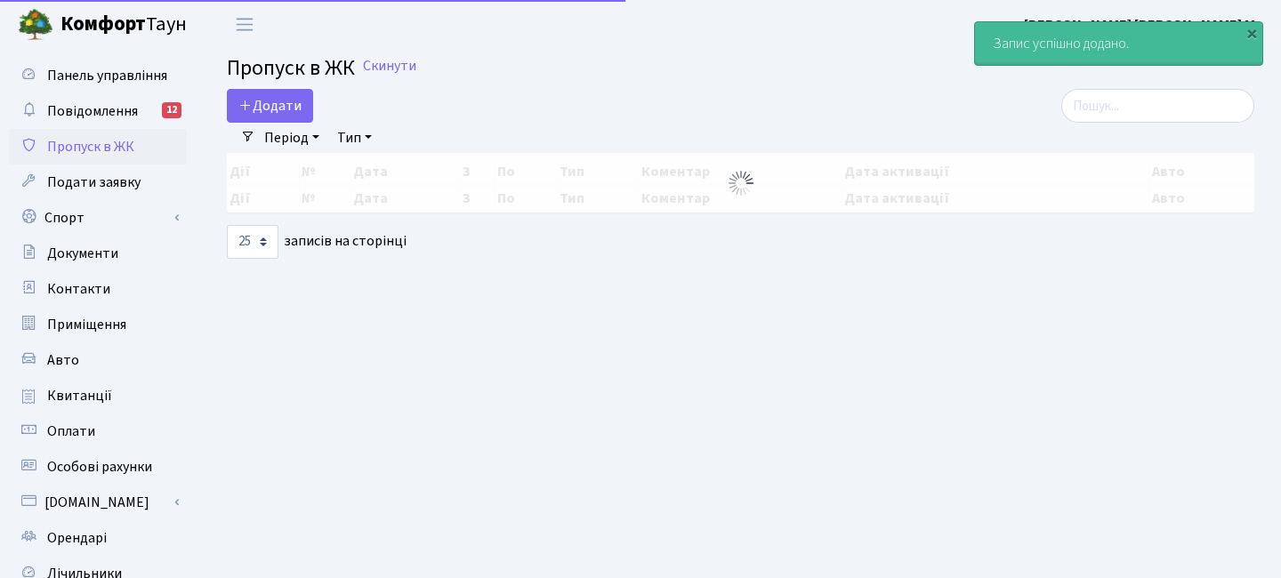
select select "25"
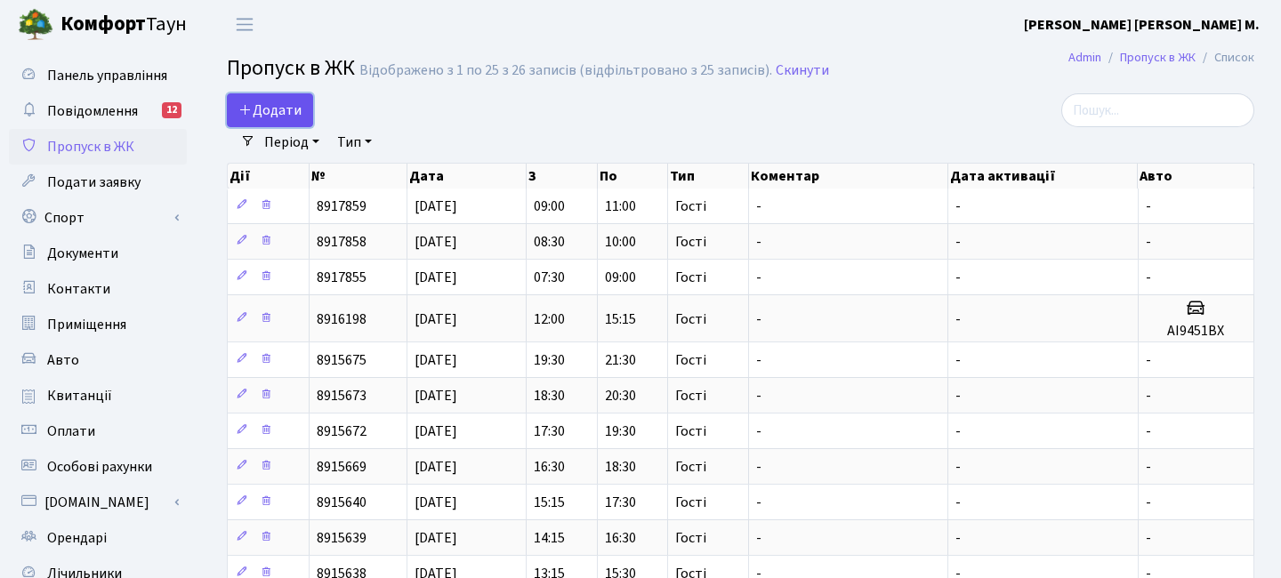
click at [287, 109] on span "Додати" at bounding box center [269, 111] width 63 height 20
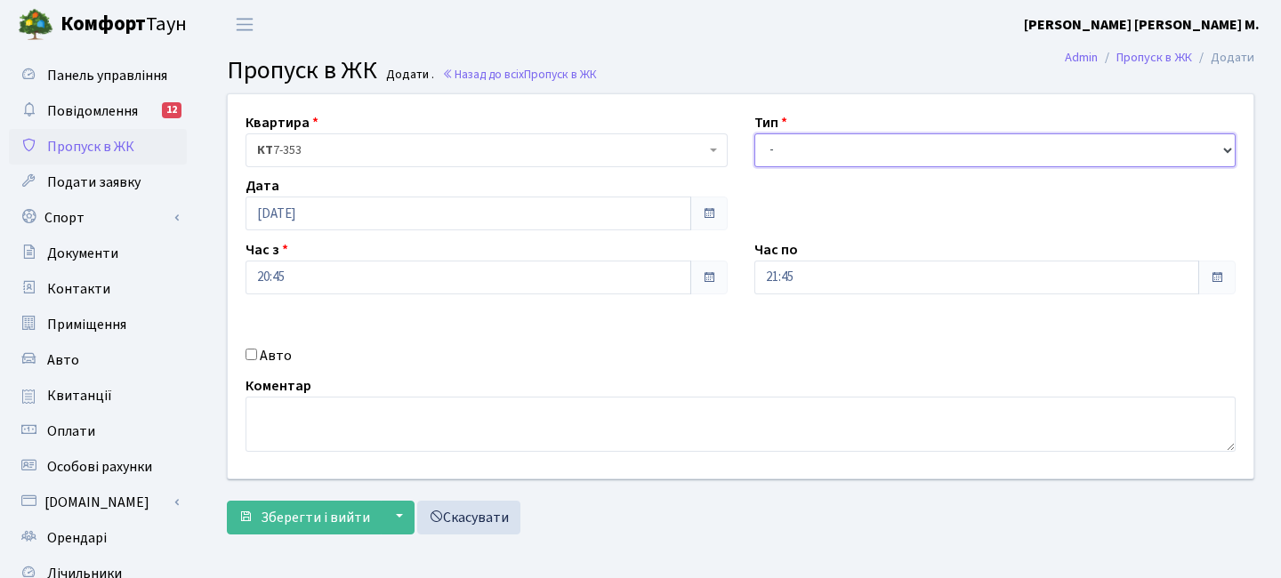
click at [795, 149] on select "- Доставка Таксі Гості Сервіс" at bounding box center [995, 150] width 482 height 34
select select "3"
click at [754, 133] on select "- Доставка Таксі Гості Сервіс" at bounding box center [995, 150] width 482 height 34
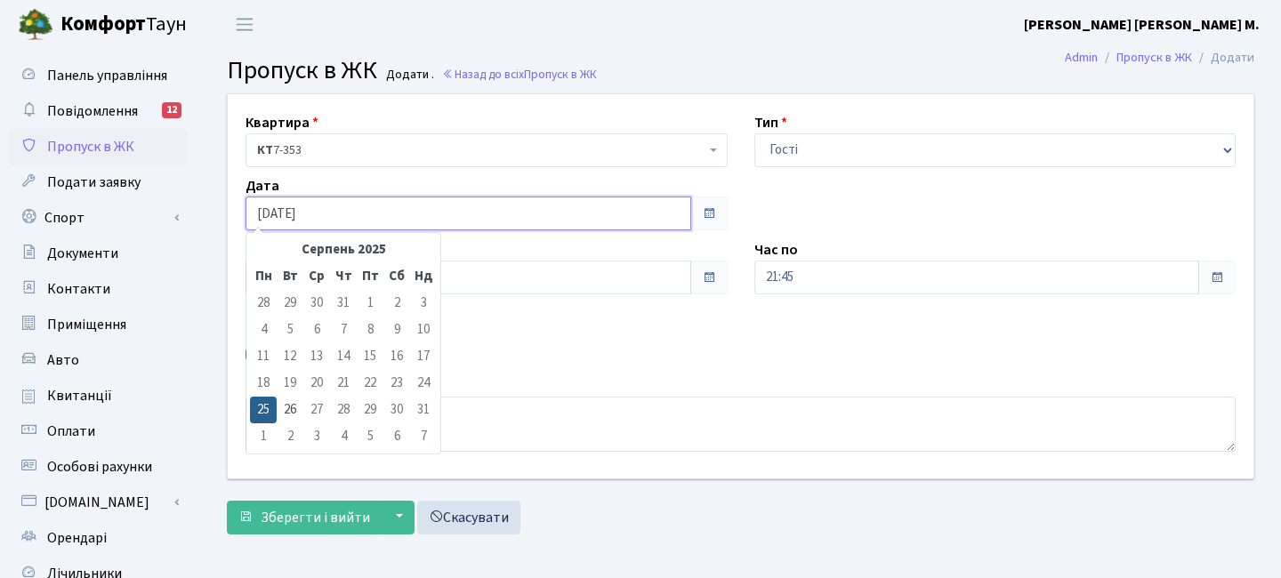
click at [371, 219] on input "[DATE]" at bounding box center [469, 214] width 446 height 34
click at [296, 410] on td "26" at bounding box center [290, 410] width 27 height 27
type input "[DATE]"
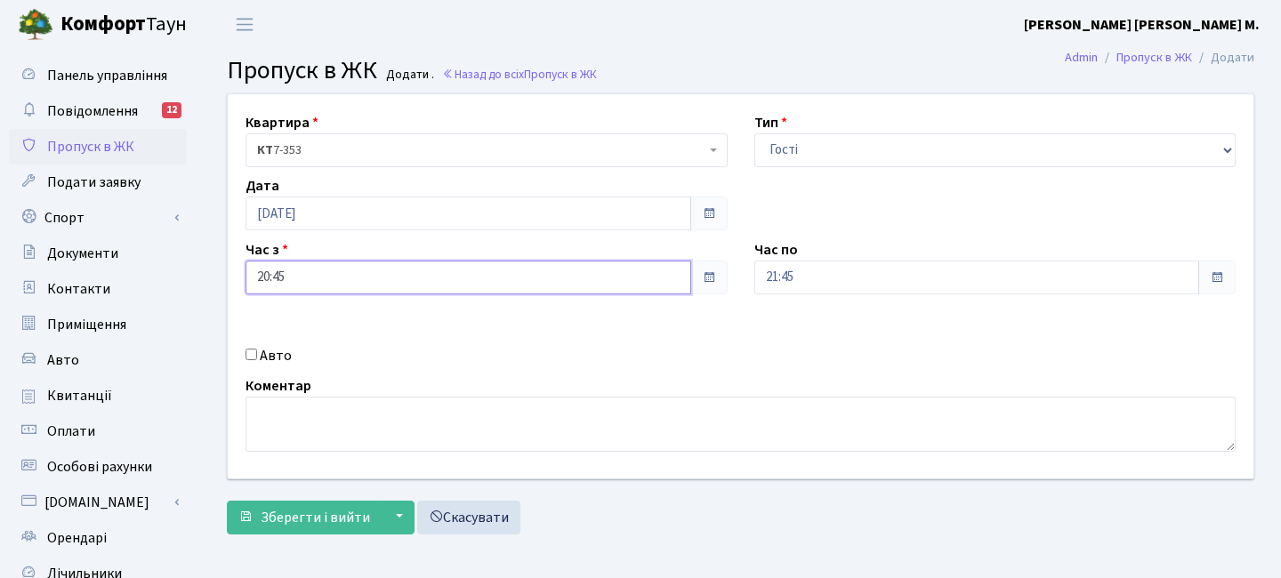
click at [334, 285] on input "20:45" at bounding box center [469, 278] width 446 height 34
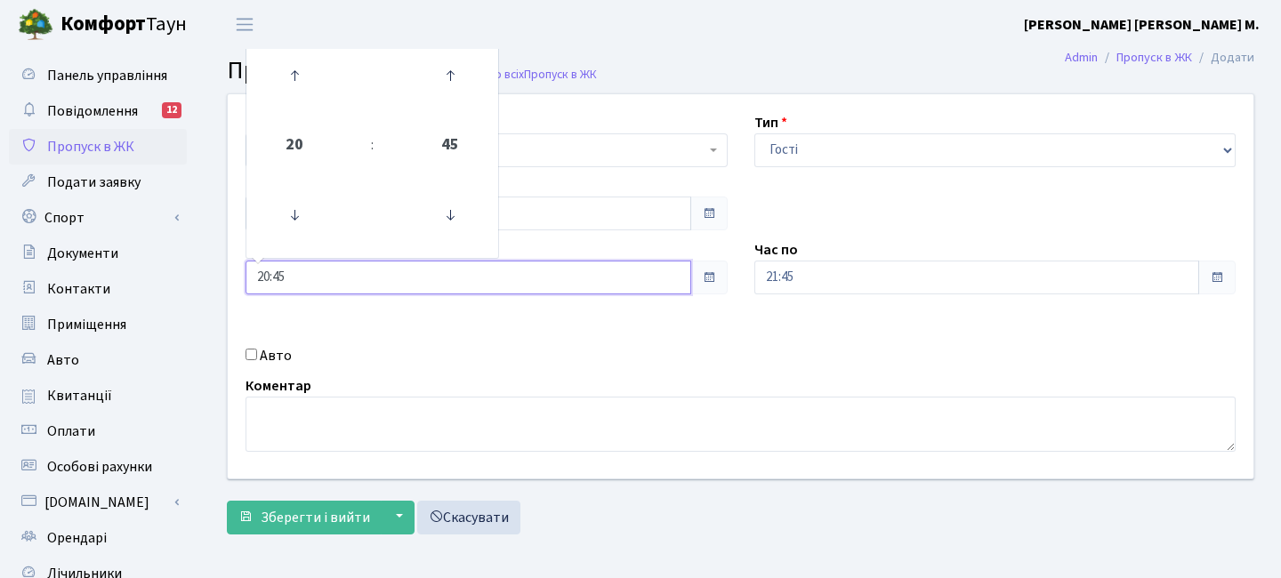
drag, startPoint x: 448, startPoint y: 62, endPoint x: 384, endPoint y: 93, distance: 71.2
click at [446, 63] on icon at bounding box center [450, 76] width 48 height 48
click at [300, 82] on icon at bounding box center [294, 76] width 48 height 48
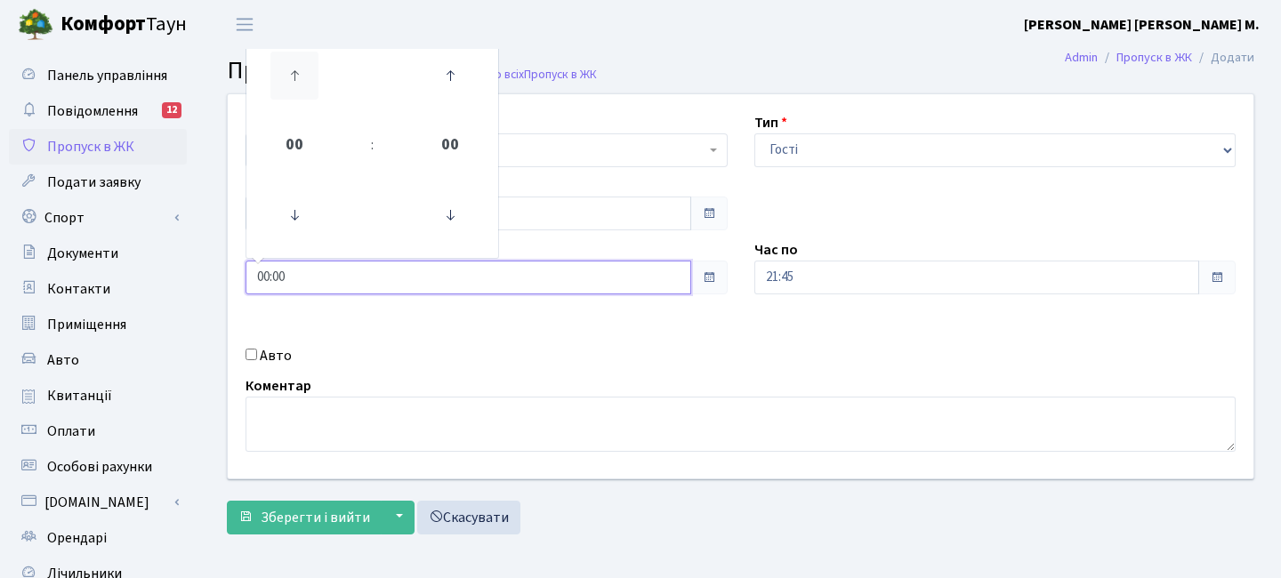
click at [300, 82] on icon at bounding box center [294, 76] width 48 height 48
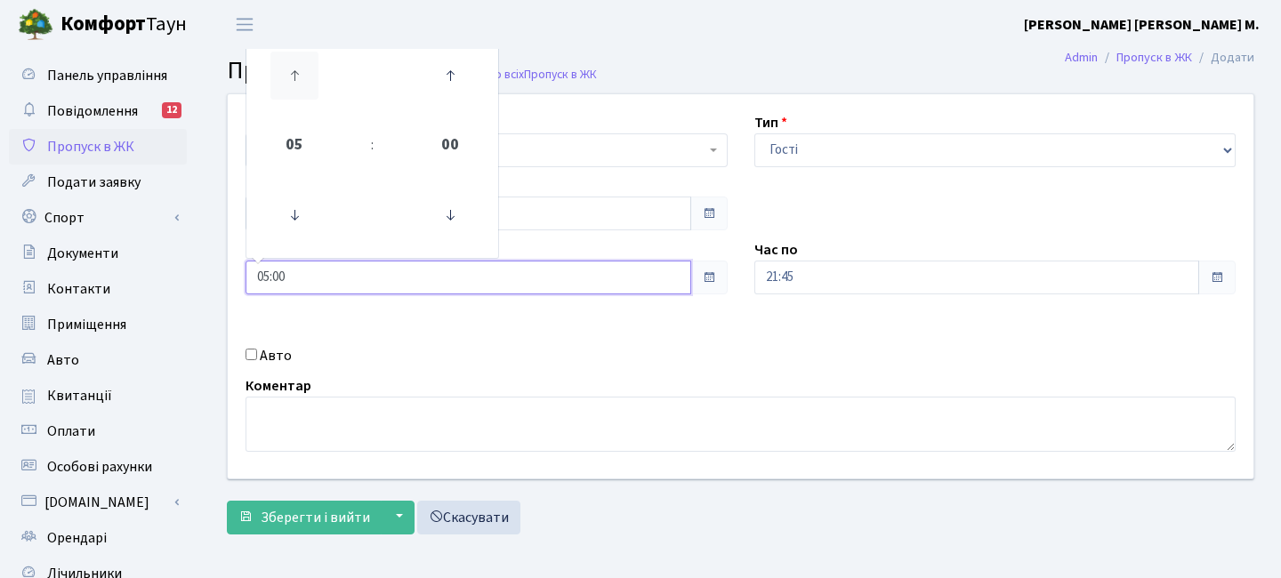
click at [300, 82] on icon at bounding box center [294, 76] width 48 height 48
click at [299, 82] on icon at bounding box center [294, 76] width 48 height 48
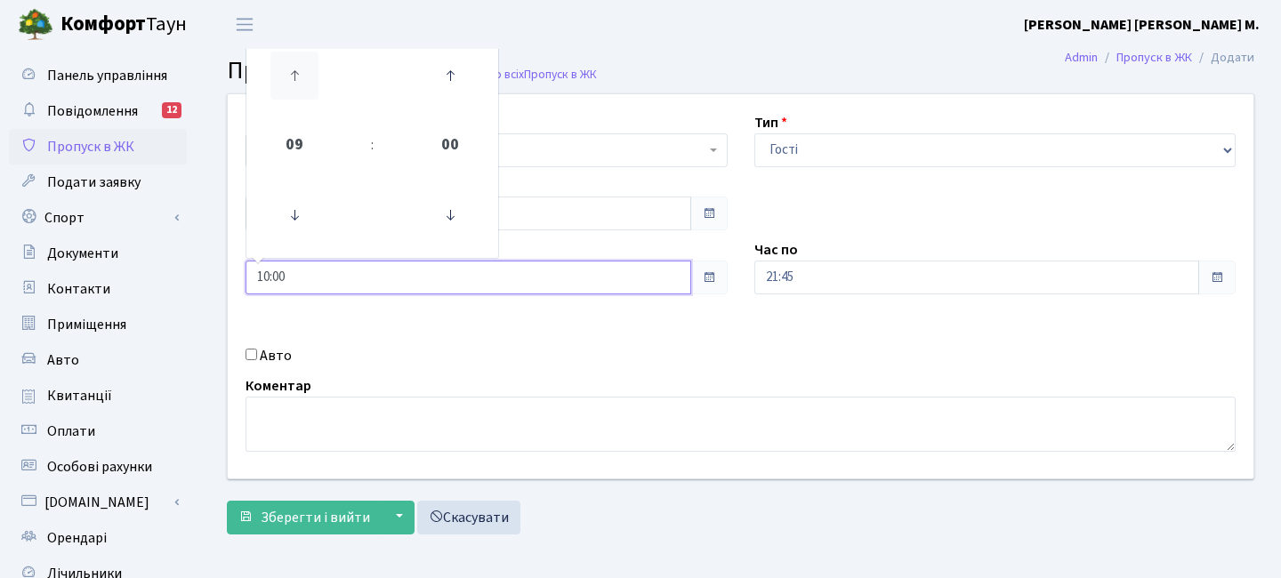
click at [300, 82] on icon at bounding box center [294, 76] width 48 height 48
click at [281, 215] on icon at bounding box center [294, 215] width 48 height 48
click at [456, 43] on header "[PERSON_NAME] [PERSON_NAME] [PERSON_NAME] М. Мій обліковий запис Вийти" at bounding box center [640, 24] width 1281 height 49
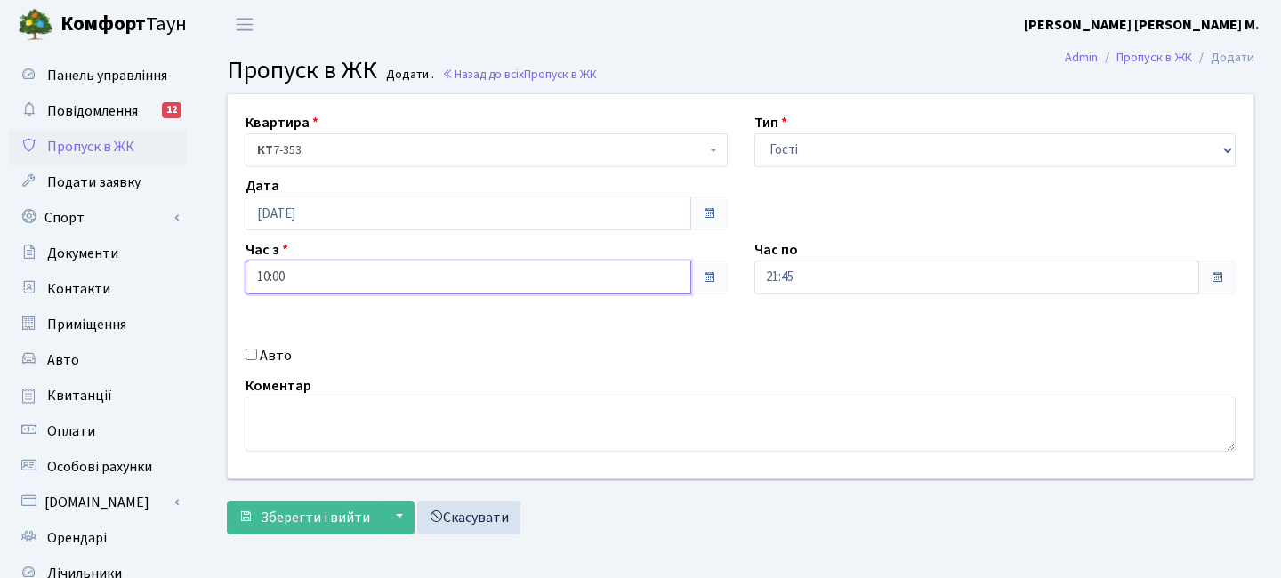
click at [303, 272] on input "10:00" at bounding box center [469, 278] width 446 height 34
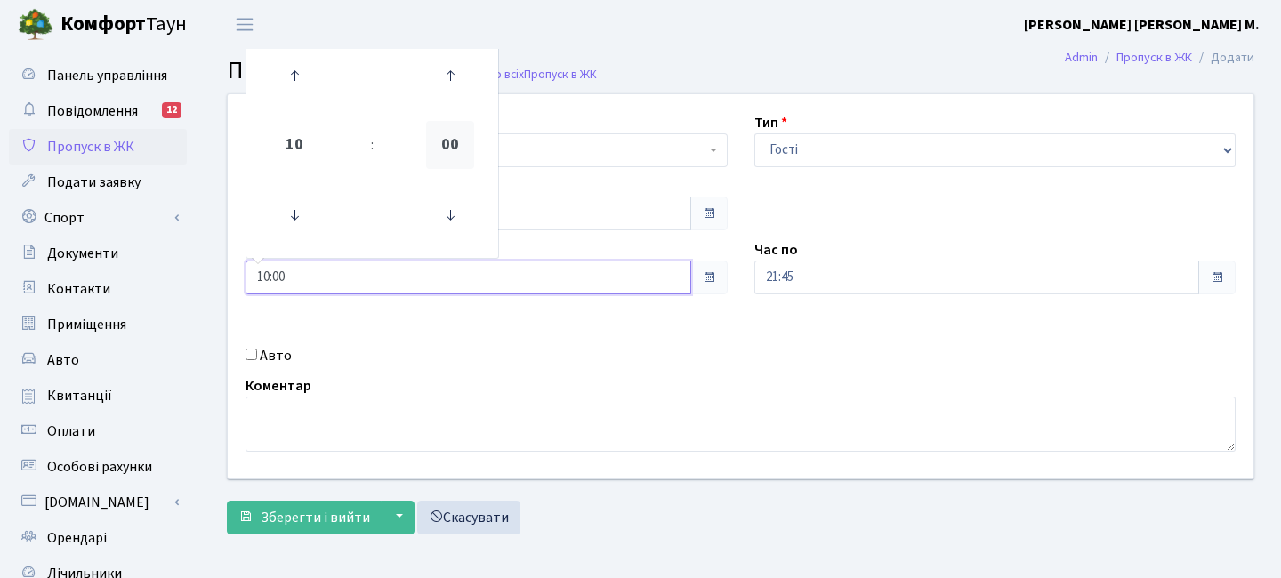
drag, startPoint x: 303, startPoint y: 275, endPoint x: 433, endPoint y: 141, distance: 186.8
click at [305, 273] on input "10:00" at bounding box center [469, 278] width 446 height 34
click at [454, 76] on icon at bounding box center [450, 76] width 48 height 48
click at [455, 76] on icon at bounding box center [450, 76] width 48 height 48
type input "10:30"
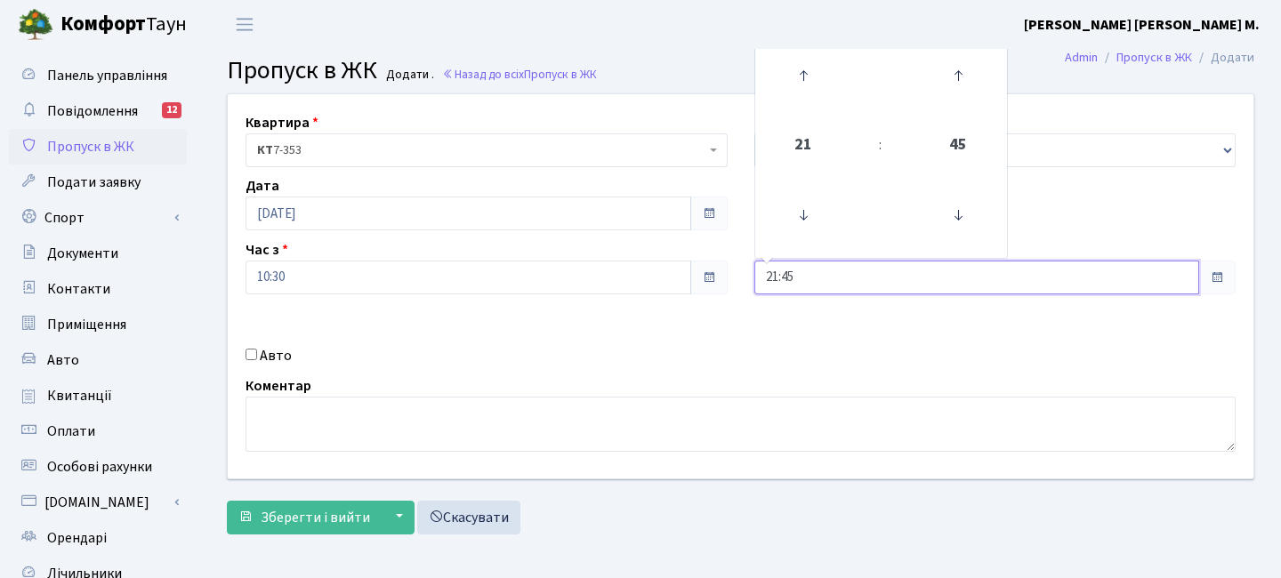
drag, startPoint x: 803, startPoint y: 281, endPoint x: 896, endPoint y: 117, distance: 188.0
click at [803, 281] on input "21:45" at bounding box center [977, 278] width 446 height 34
click at [968, 78] on icon at bounding box center [958, 76] width 48 height 48
click at [808, 73] on icon at bounding box center [803, 76] width 48 height 48
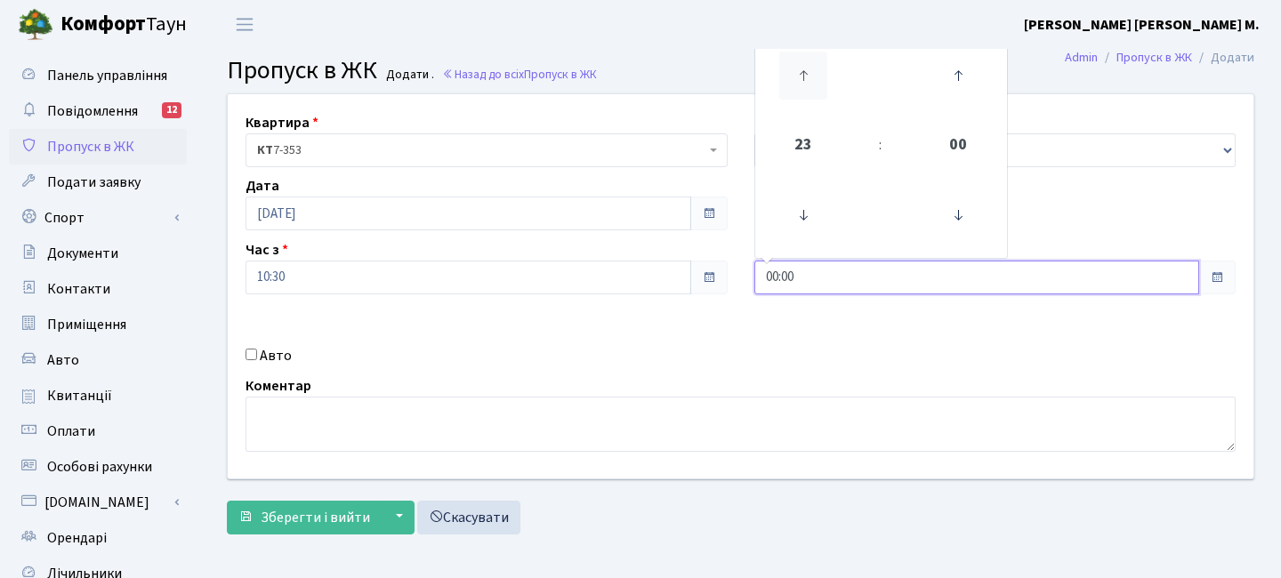
click at [808, 73] on icon at bounding box center [803, 76] width 48 height 48
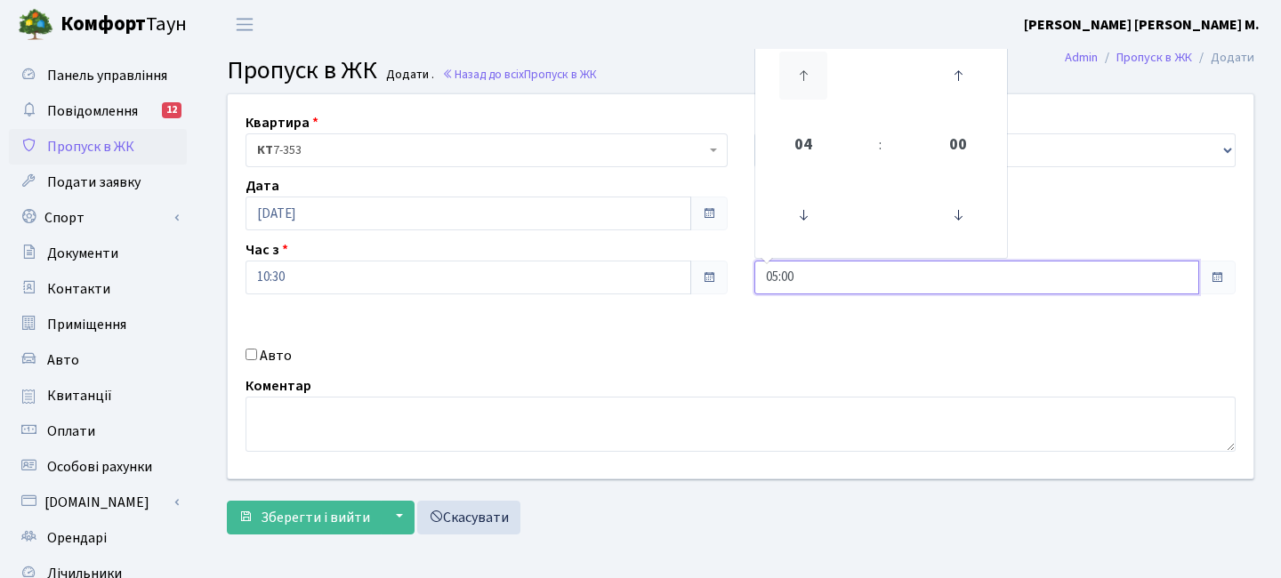
click at [808, 73] on icon at bounding box center [803, 76] width 48 height 48
click at [809, 73] on icon at bounding box center [803, 76] width 48 height 48
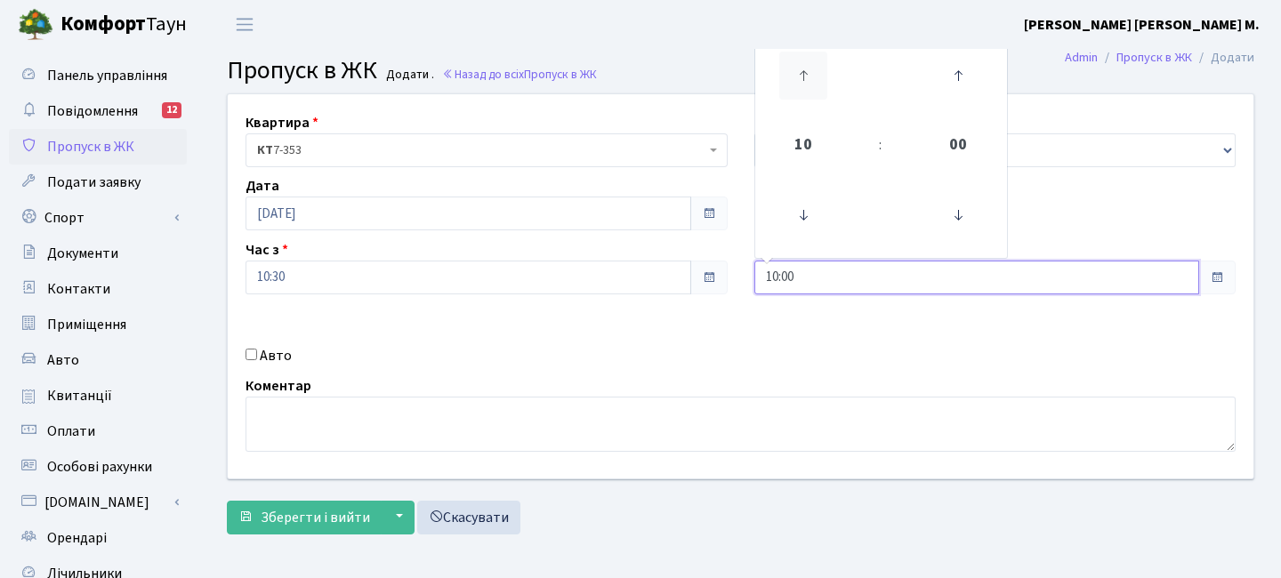
click at [809, 73] on icon at bounding box center [803, 76] width 48 height 48
click at [795, 83] on icon at bounding box center [803, 76] width 48 height 48
type input "12:00"
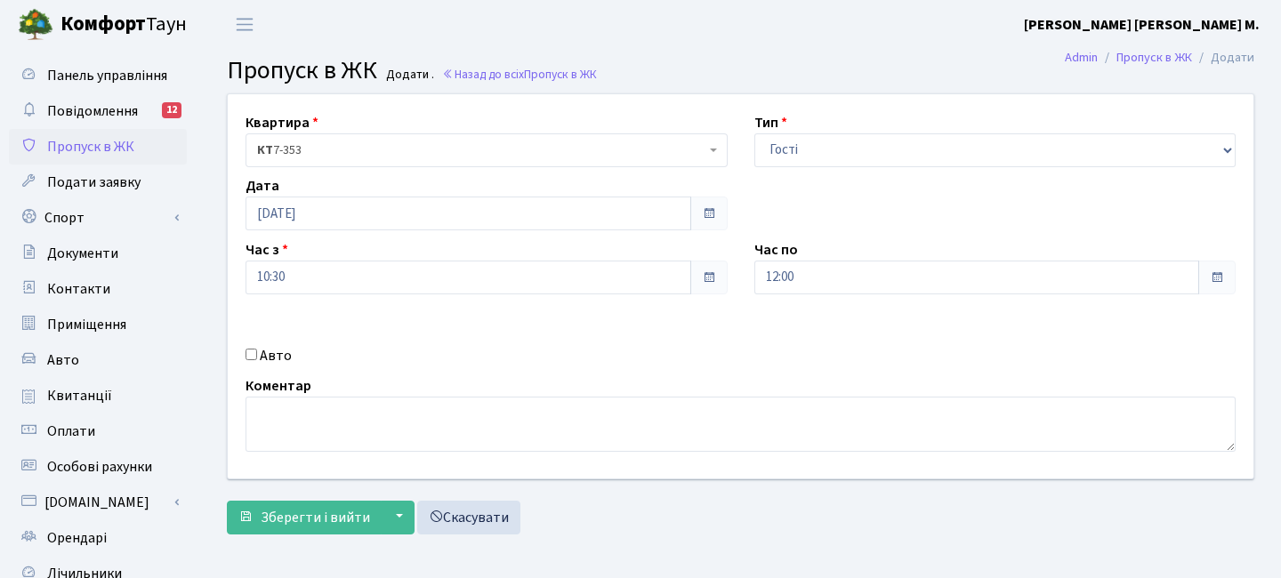
click at [269, 354] on label "Авто" at bounding box center [276, 355] width 32 height 21
click at [257, 354] on input "Авто" at bounding box center [252, 355] width 12 height 12
checkbox input "true"
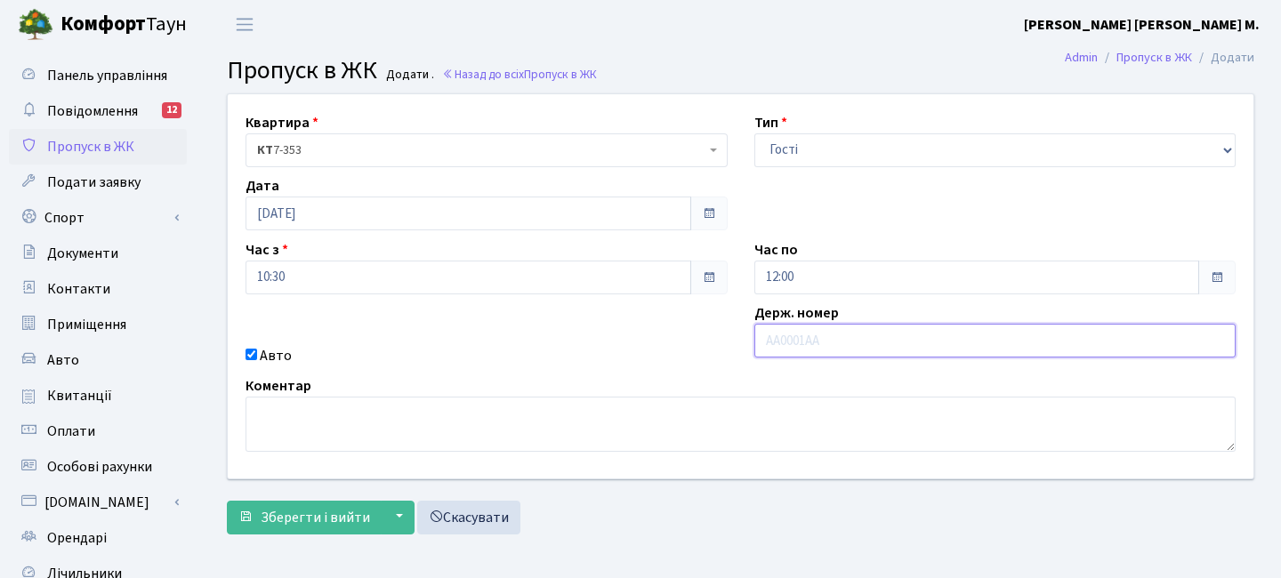
paste input "КА3016НС"
type input "КА3016НС"
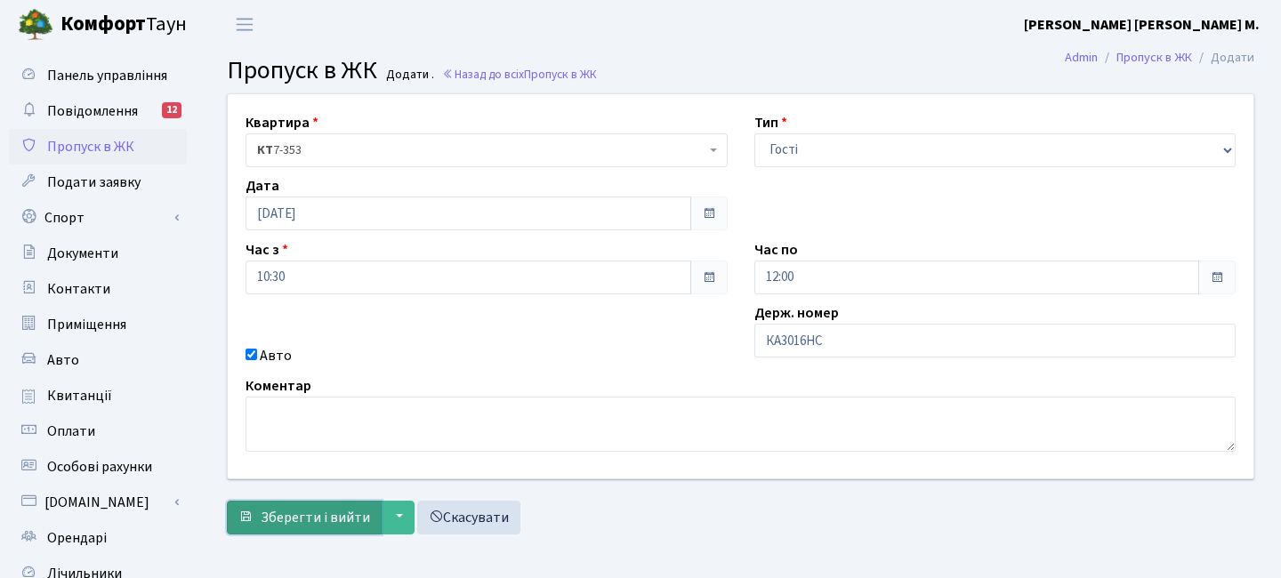
click at [287, 527] on span "Зберегти і вийти" at bounding box center [315, 518] width 109 height 20
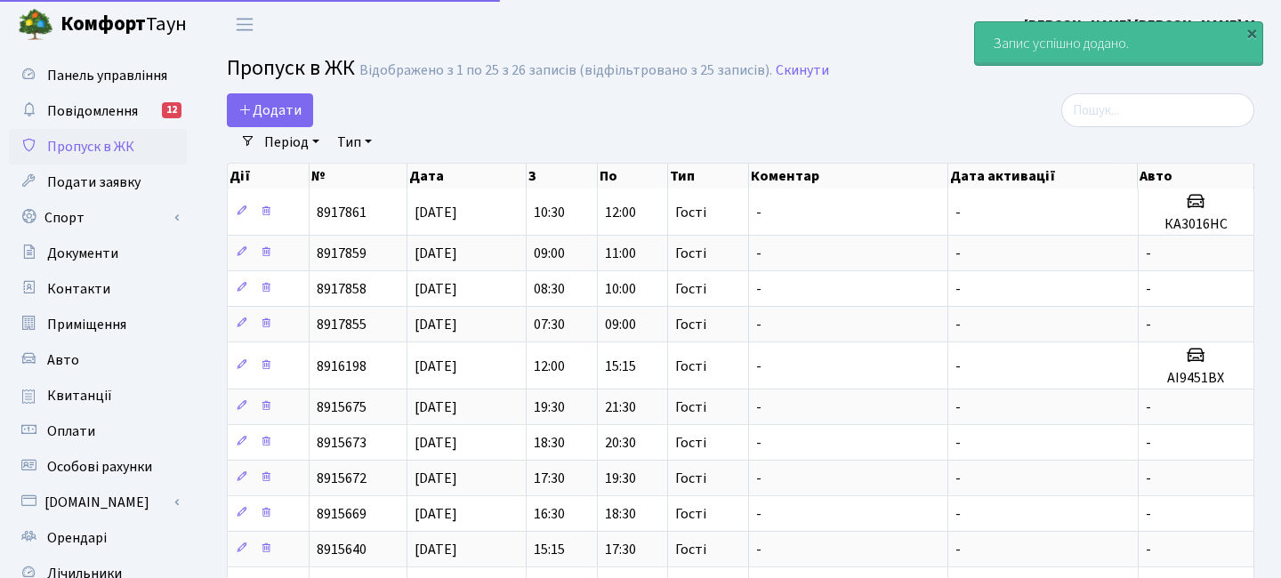
select select "25"
